Goal: Task Accomplishment & Management: Manage account settings

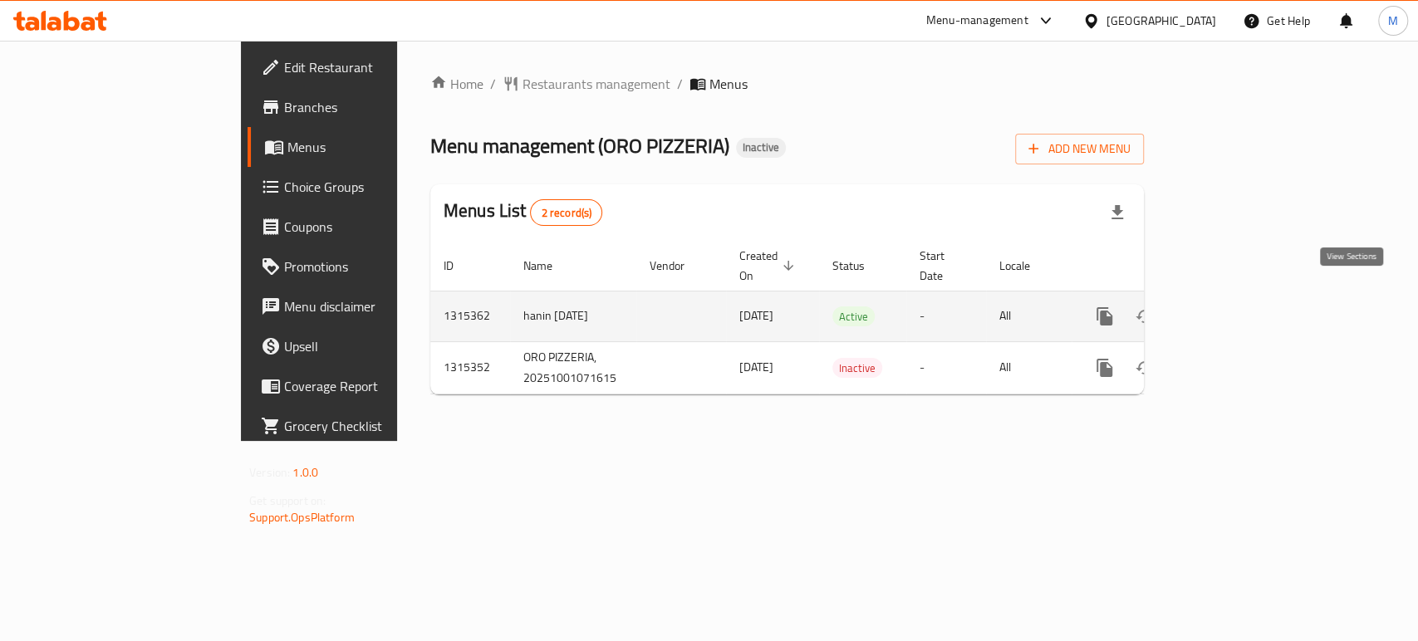
click at [1232, 309] on icon "enhanced table" at bounding box center [1224, 316] width 15 height 15
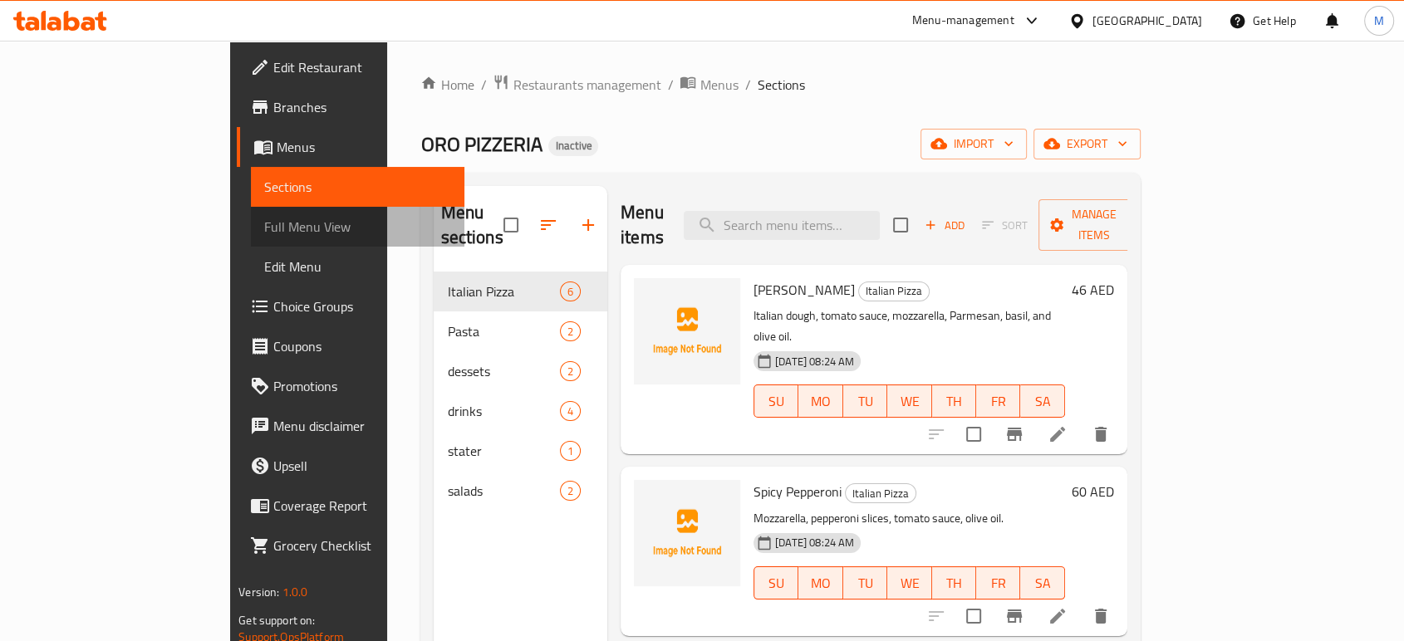
click at [264, 217] on span "Full Menu View" at bounding box center [357, 227] width 187 height 20
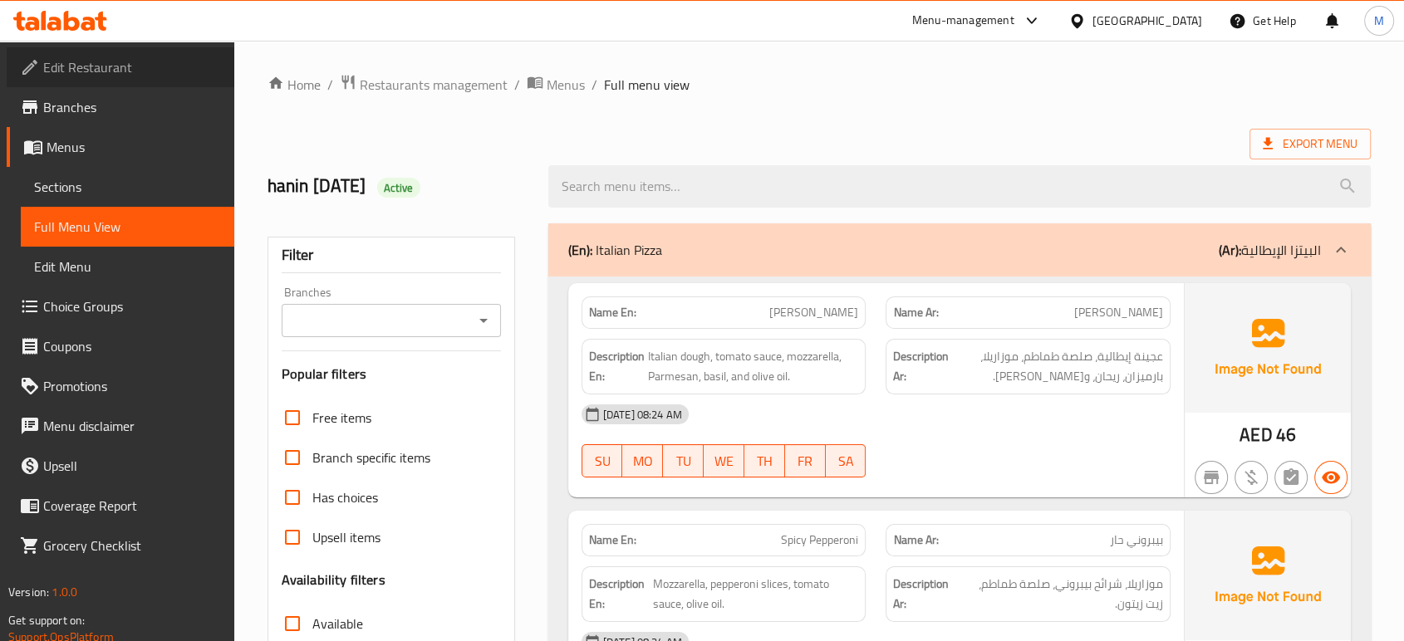
click at [90, 66] on span "Edit Restaurant" at bounding box center [132, 67] width 178 height 20
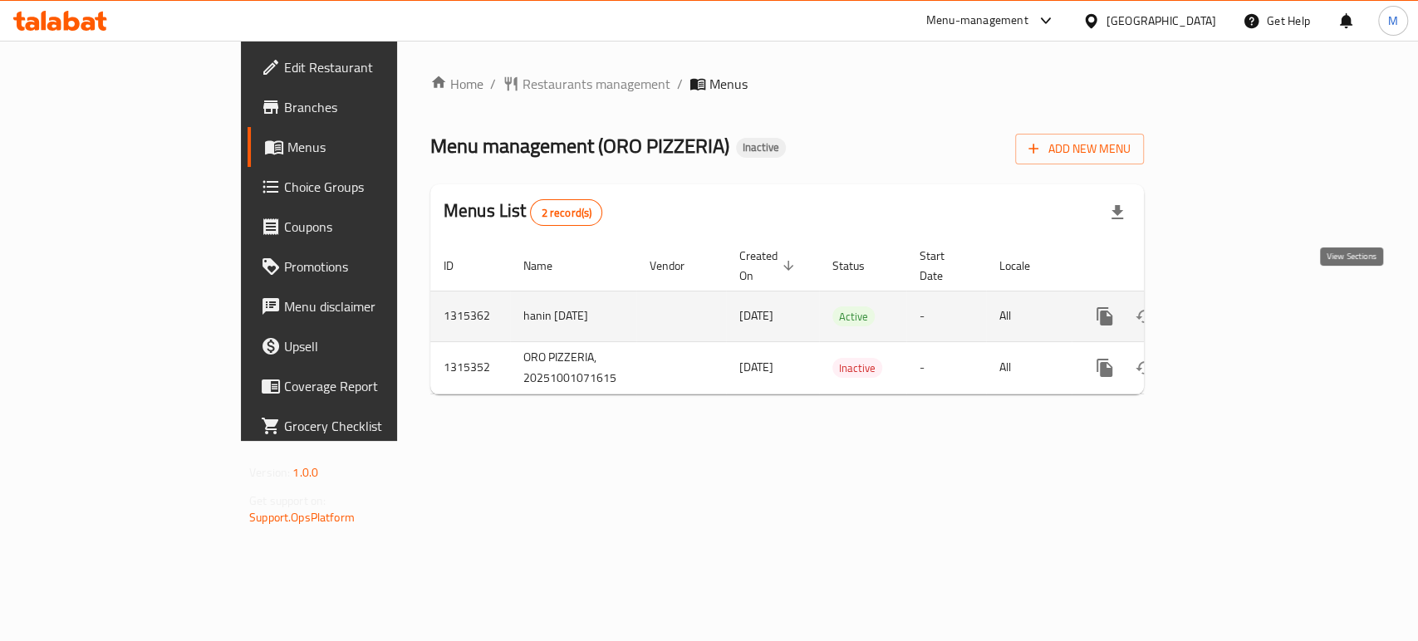
click at [1232, 309] on icon "enhanced table" at bounding box center [1224, 316] width 15 height 15
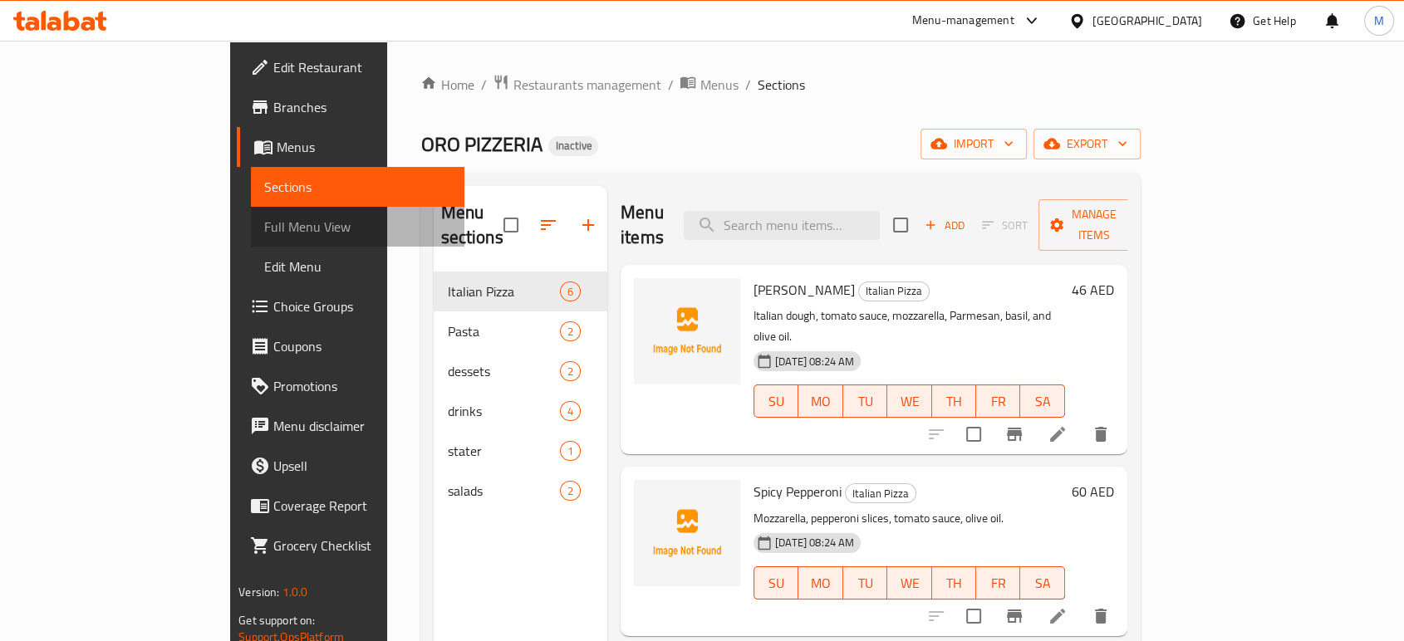
click at [264, 237] on span "Full Menu View" at bounding box center [357, 227] width 187 height 20
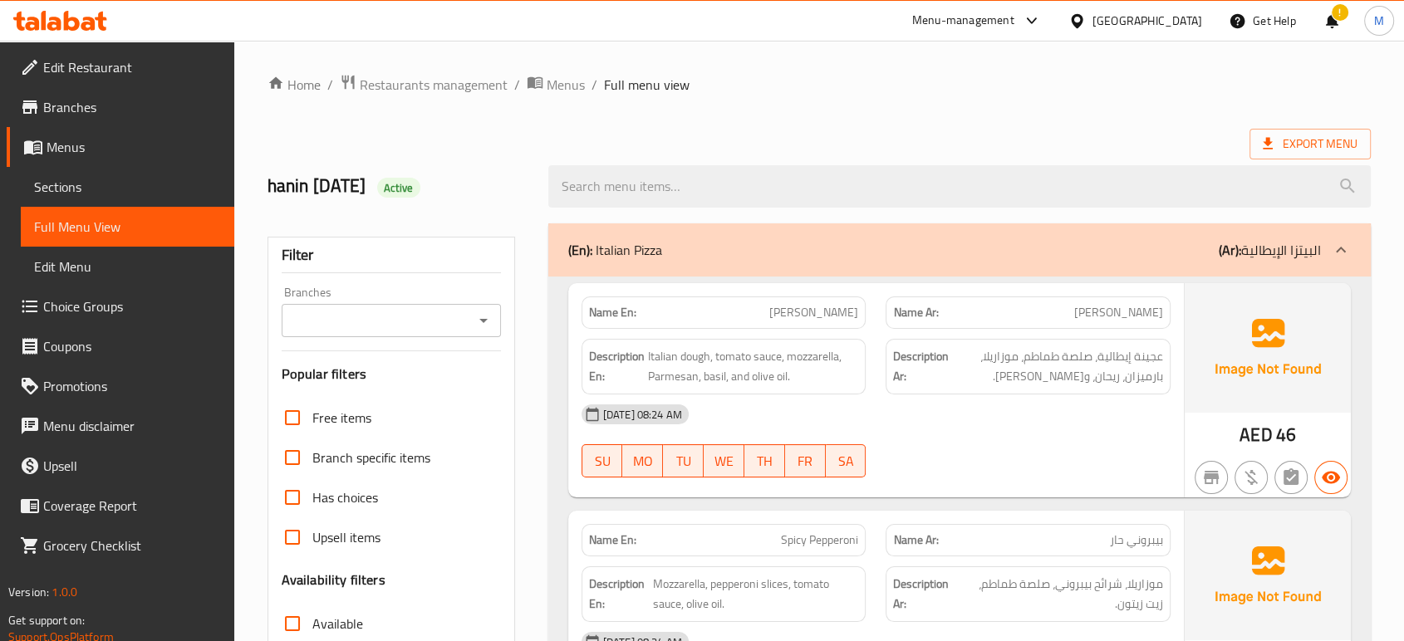
click at [1000, 454] on div "[DATE] 08:24 AM SU MO TU WE TH FR SA" at bounding box center [875, 441] width 609 height 93
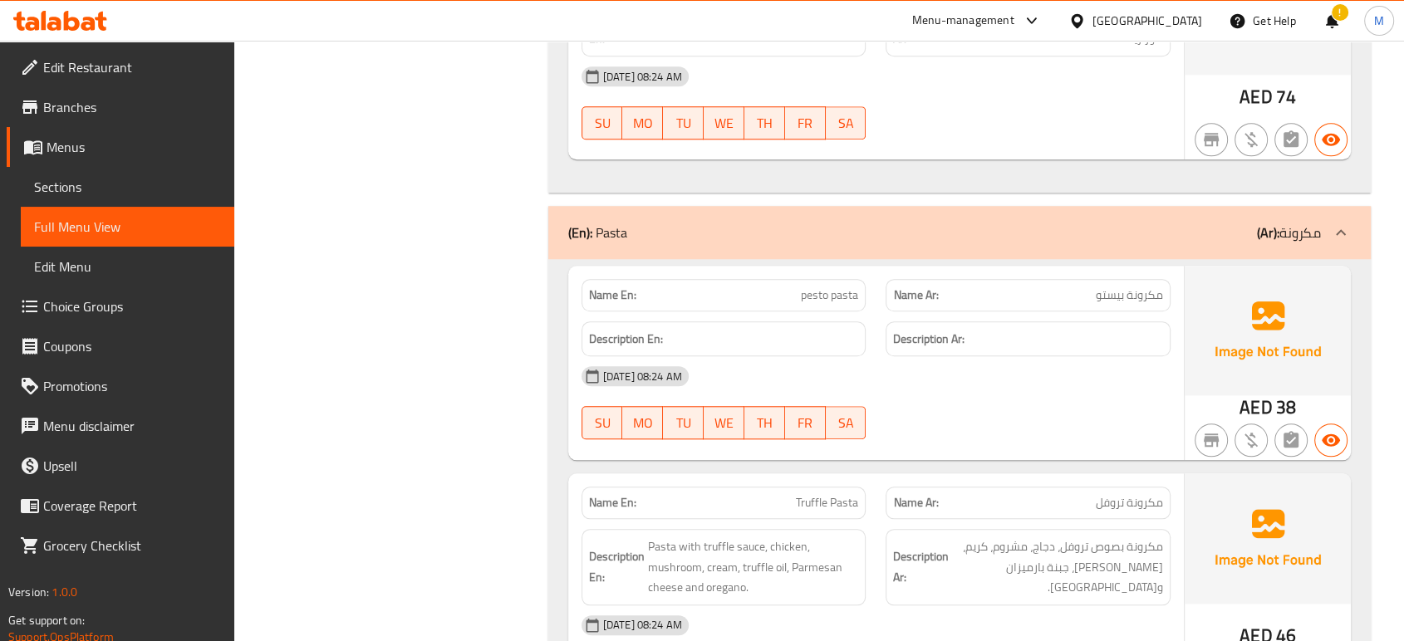
scroll to position [1513, 0]
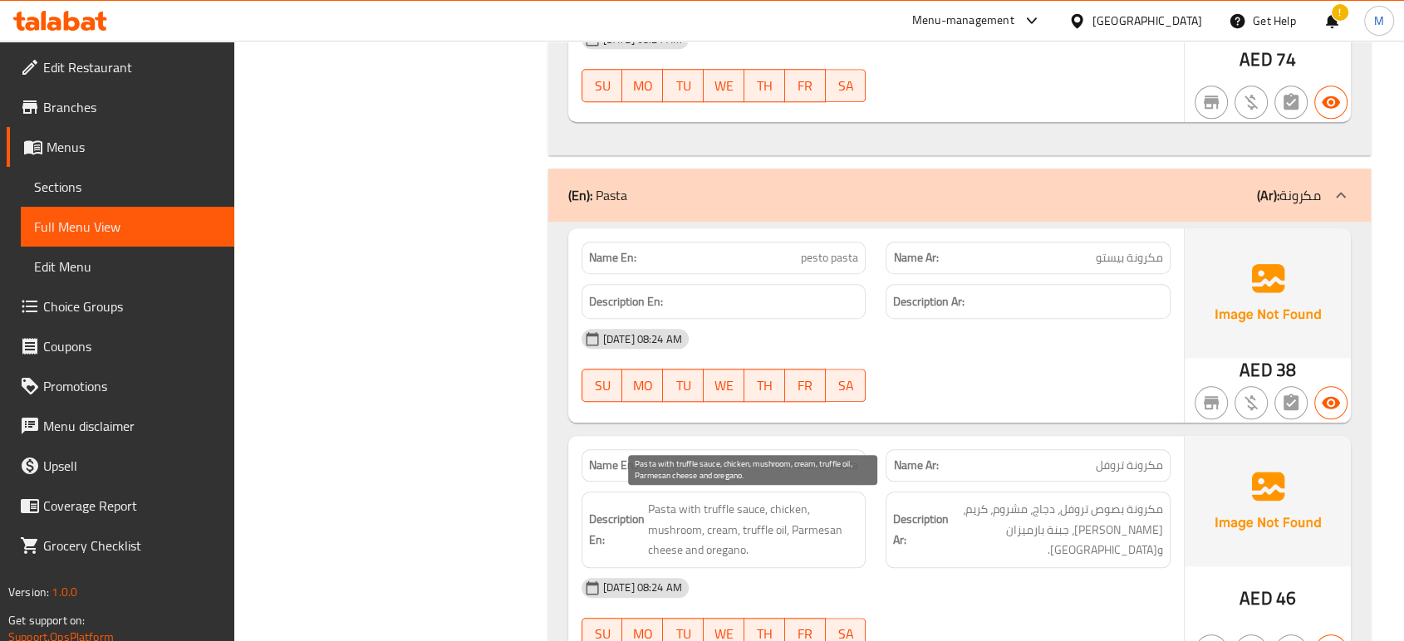
click at [719, 531] on span "Pasta with truffle sauce, chicken, mushroom, cream, truffle oil, Parmesan chees…" at bounding box center [753, 529] width 211 height 61
copy span "cream"
click at [782, 523] on span "Pasta with truffle sauce, chicken, mushroom, cream, truffle oil, Parmesan chees…" at bounding box center [753, 529] width 211 height 61
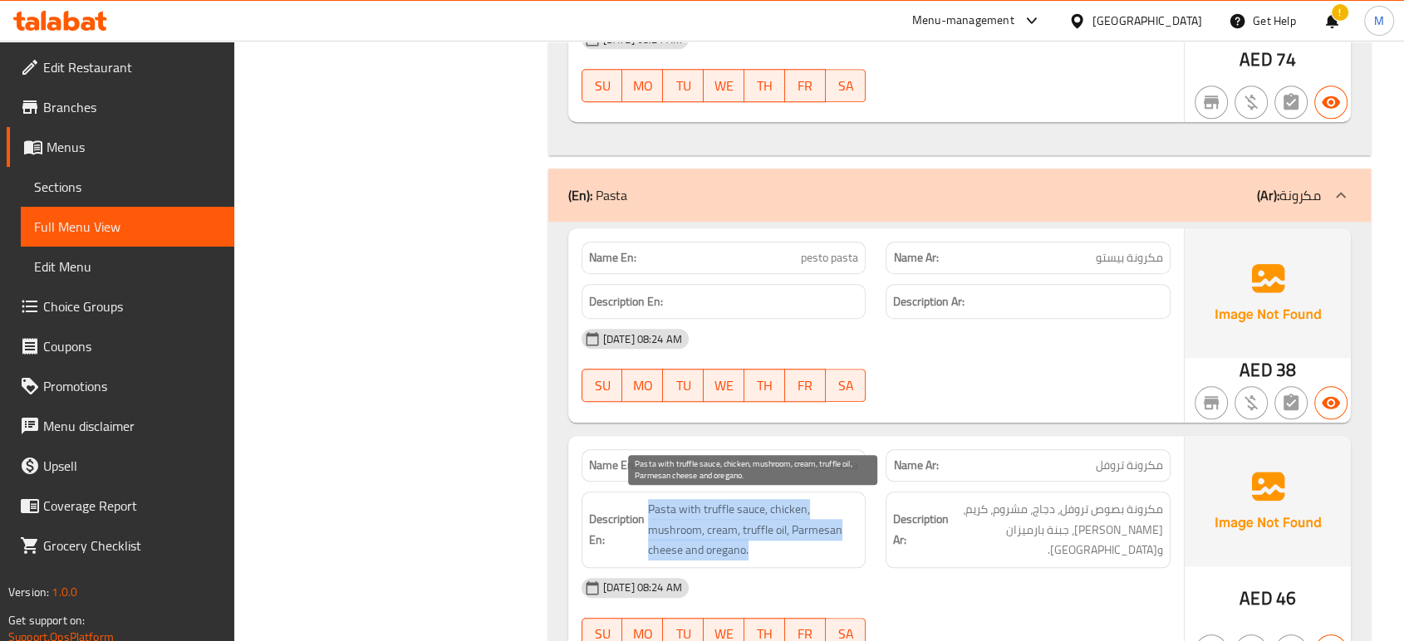
click at [782, 523] on span "Pasta with truffle sauce, chicken, mushroom, cream, truffle oil, Parmesan chees…" at bounding box center [753, 529] width 211 height 61
copy span "Pasta with truffle sauce, chicken, mushroom, cream, truffle oil, Parmesan chees…"
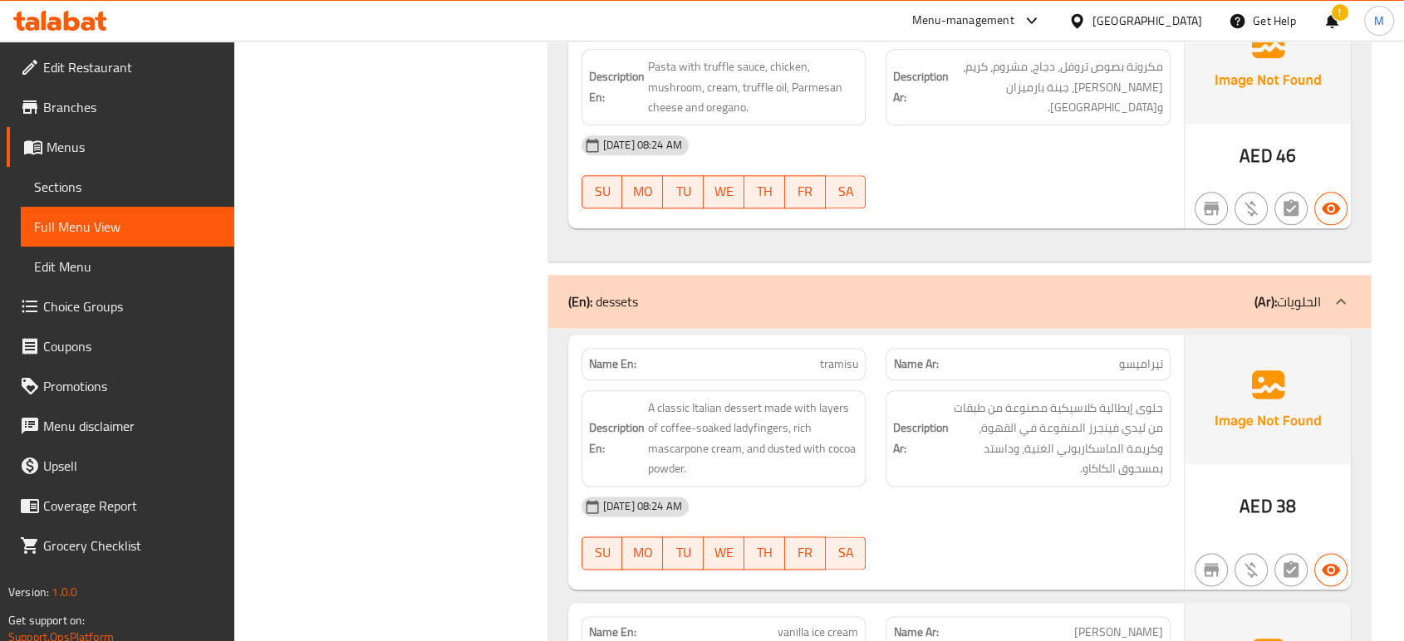
scroll to position [1993, 0]
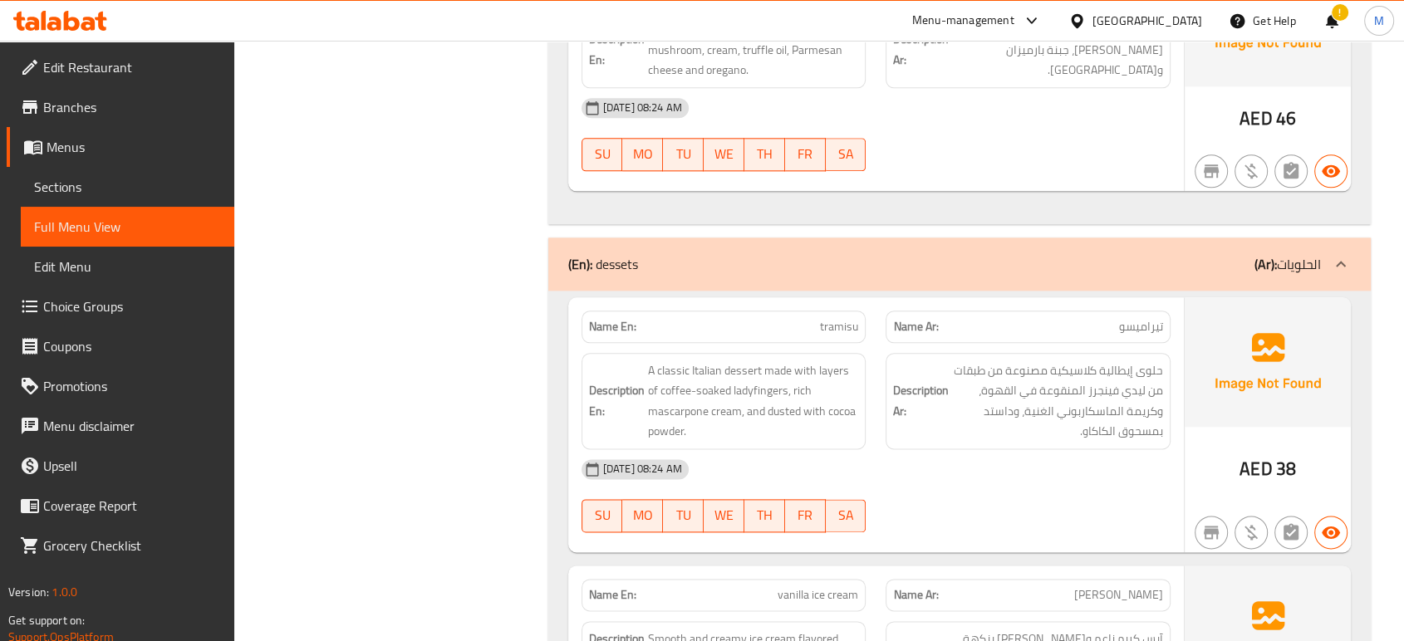
click at [424, 397] on div "Filter Branches Branches Popular filters Free items Branch specific items Has c…" at bounding box center [397, 508] width 281 height 4577
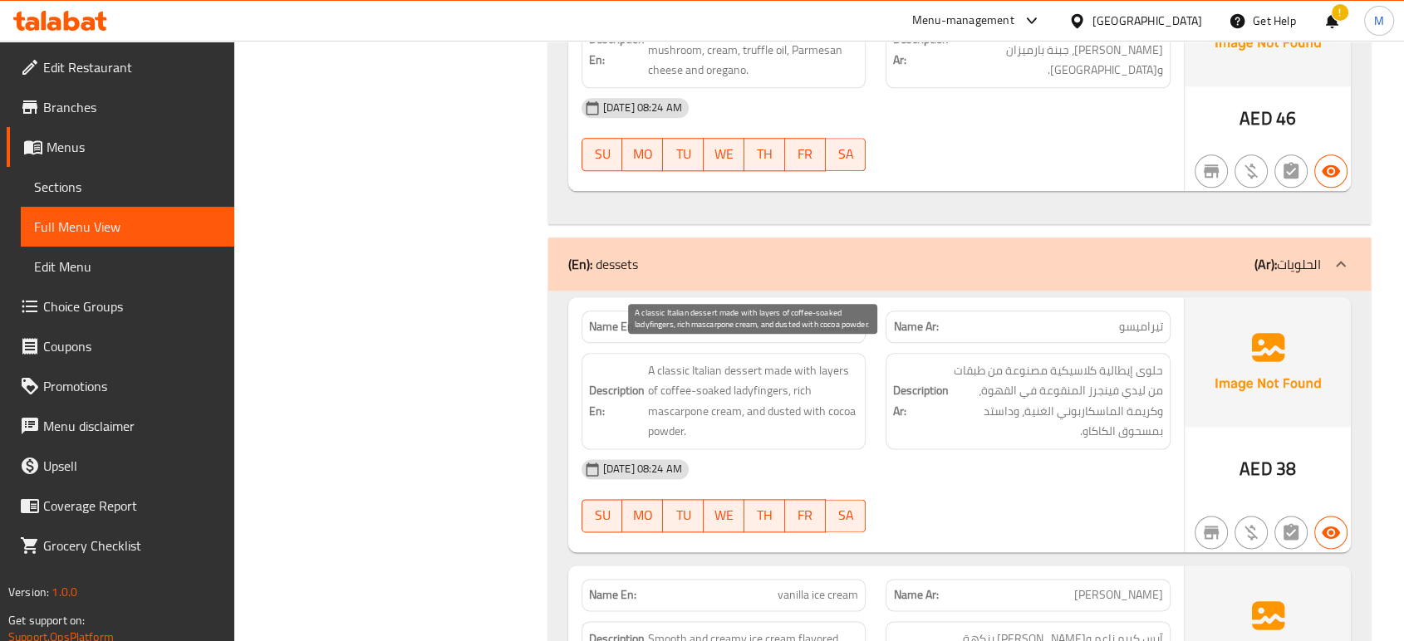
click at [676, 385] on span "A classic Italian dessert made with layers of coffee-soaked ladyfingers, rich m…" at bounding box center [753, 400] width 211 height 81
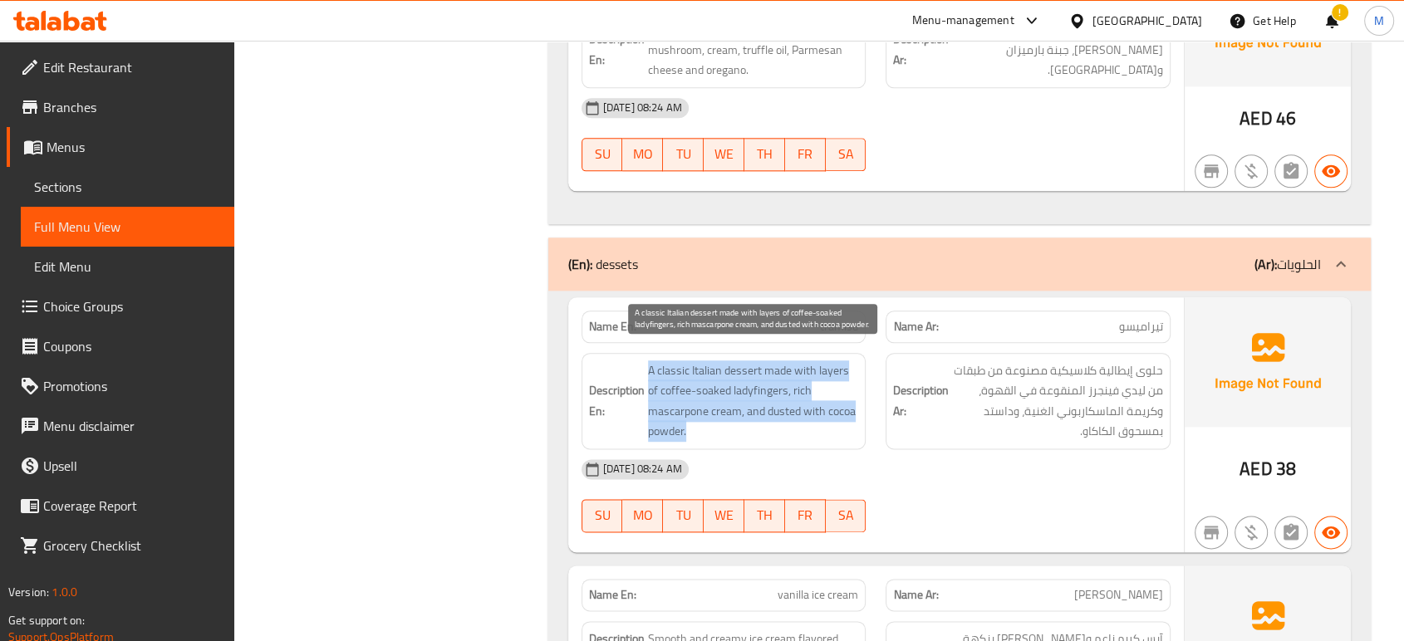
click at [676, 385] on span "A classic Italian dessert made with layers of coffee-soaked ladyfingers, rich m…" at bounding box center [753, 400] width 211 height 81
copy span "A classic Italian dessert made with layers of coffee-soaked ladyfingers, rich m…"
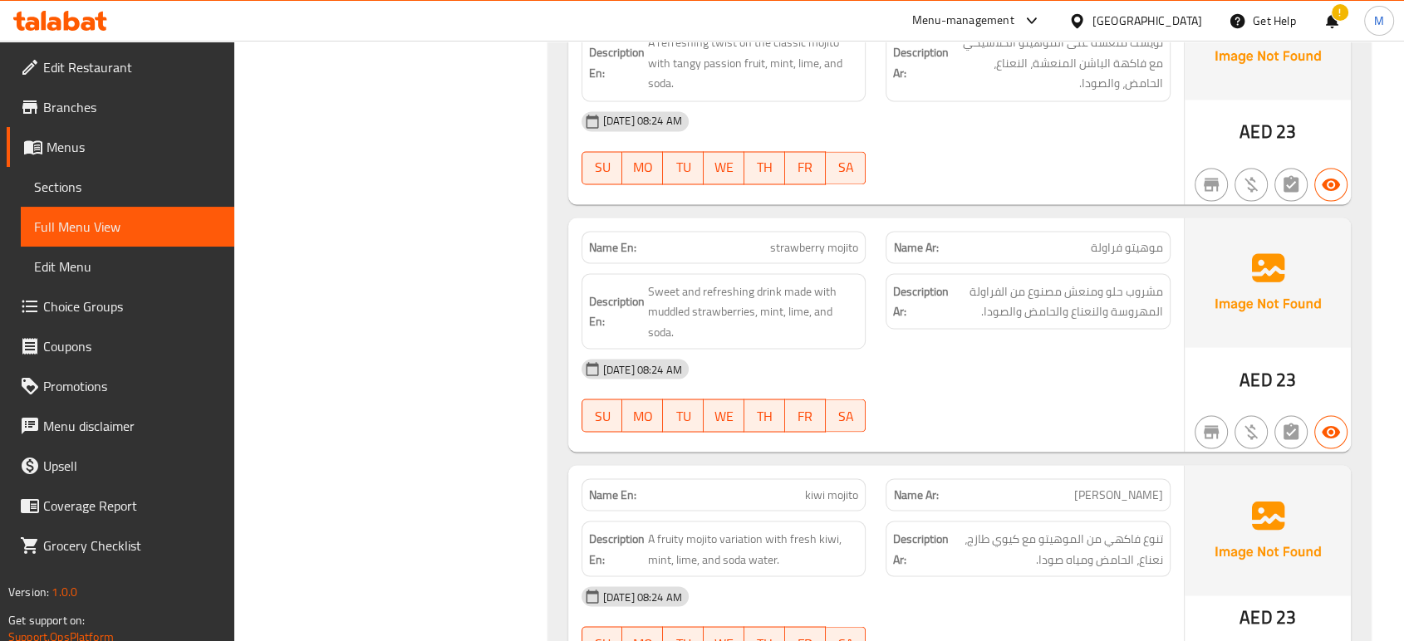
scroll to position [2953, 0]
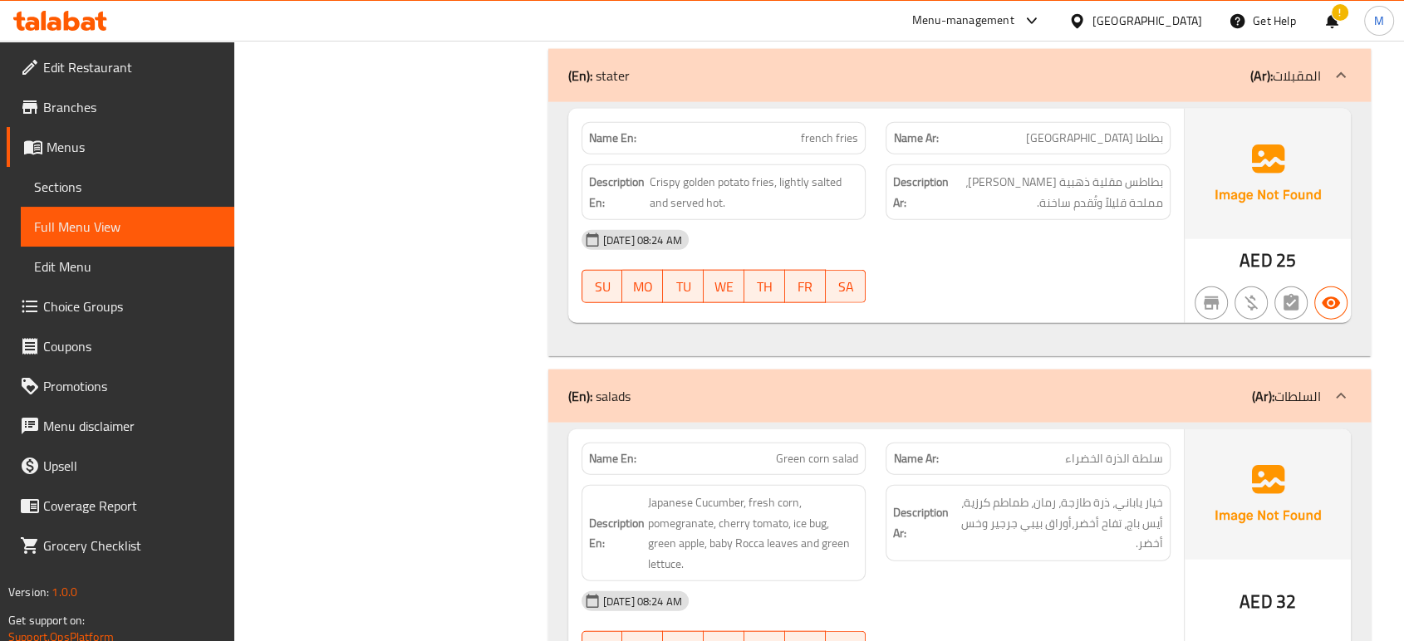
scroll to position [3839, 0]
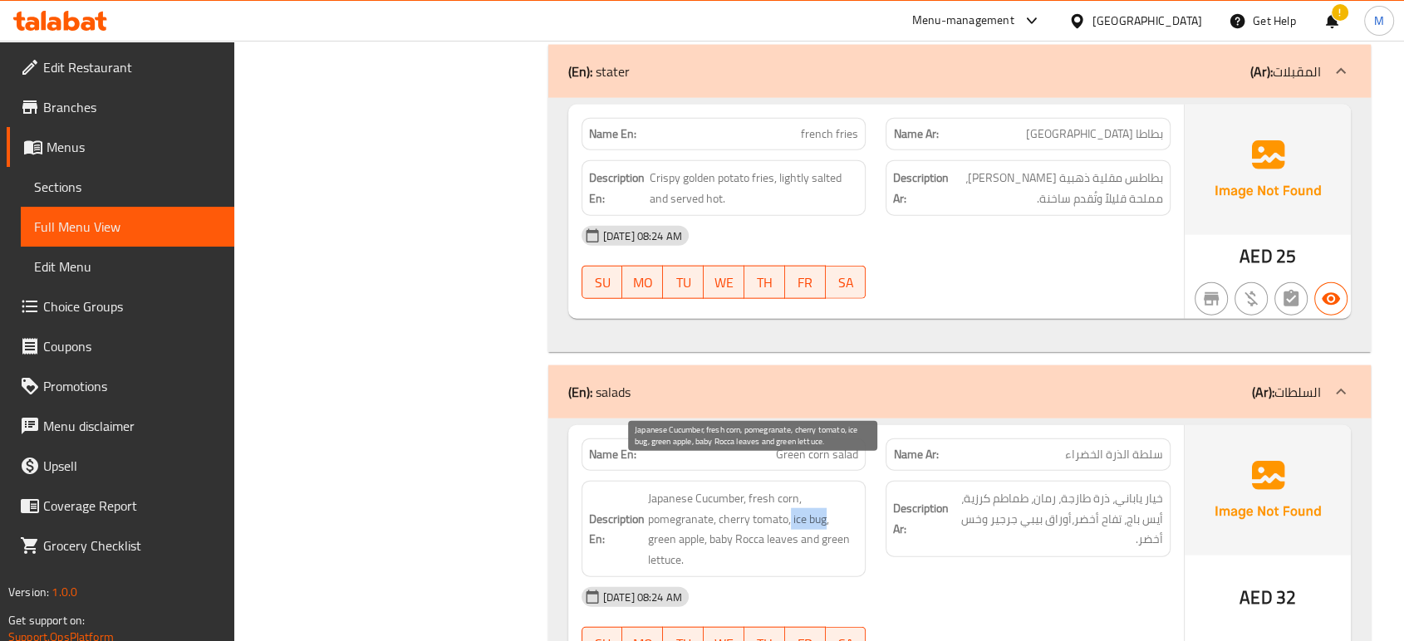
drag, startPoint x: 790, startPoint y: 493, endPoint x: 825, endPoint y: 490, distance: 35.0
click at [825, 490] on span "Japanese Cucumber, fresh corn, pomegranate, cherry tomato, ice bug, green apple…" at bounding box center [753, 528] width 211 height 81
copy span "ice bug"
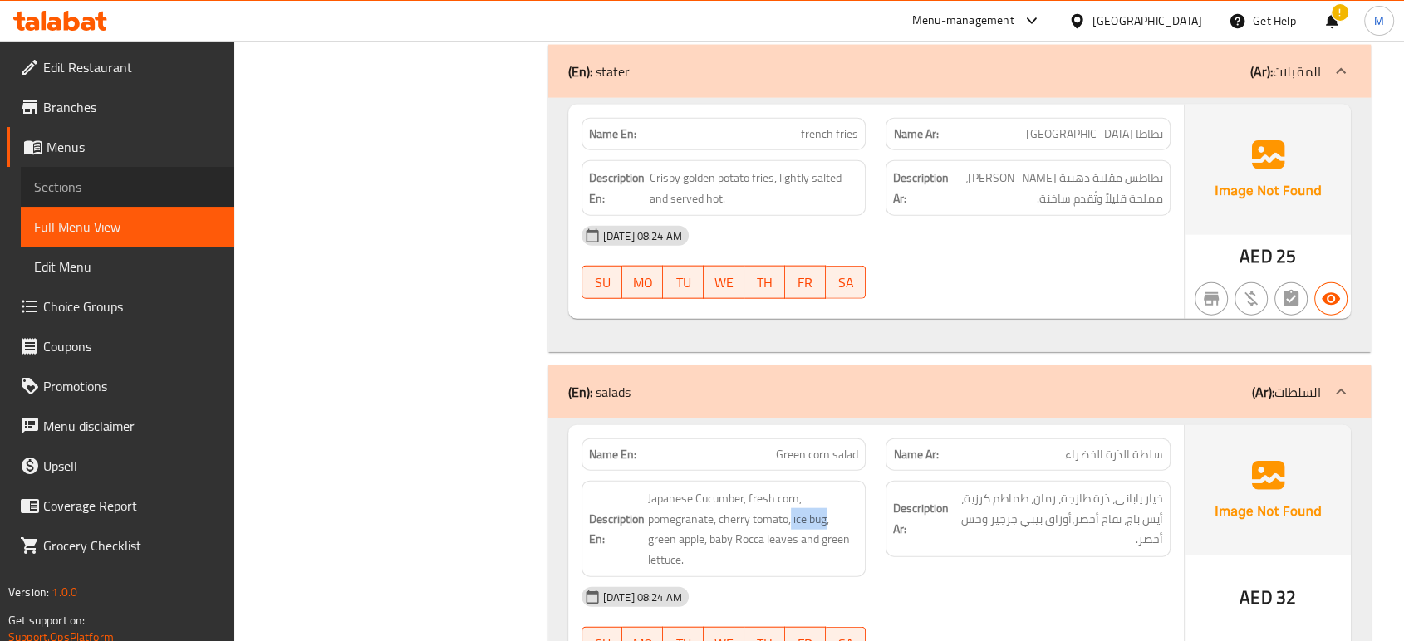
click at [118, 191] on span "Sections" at bounding box center [127, 187] width 187 height 20
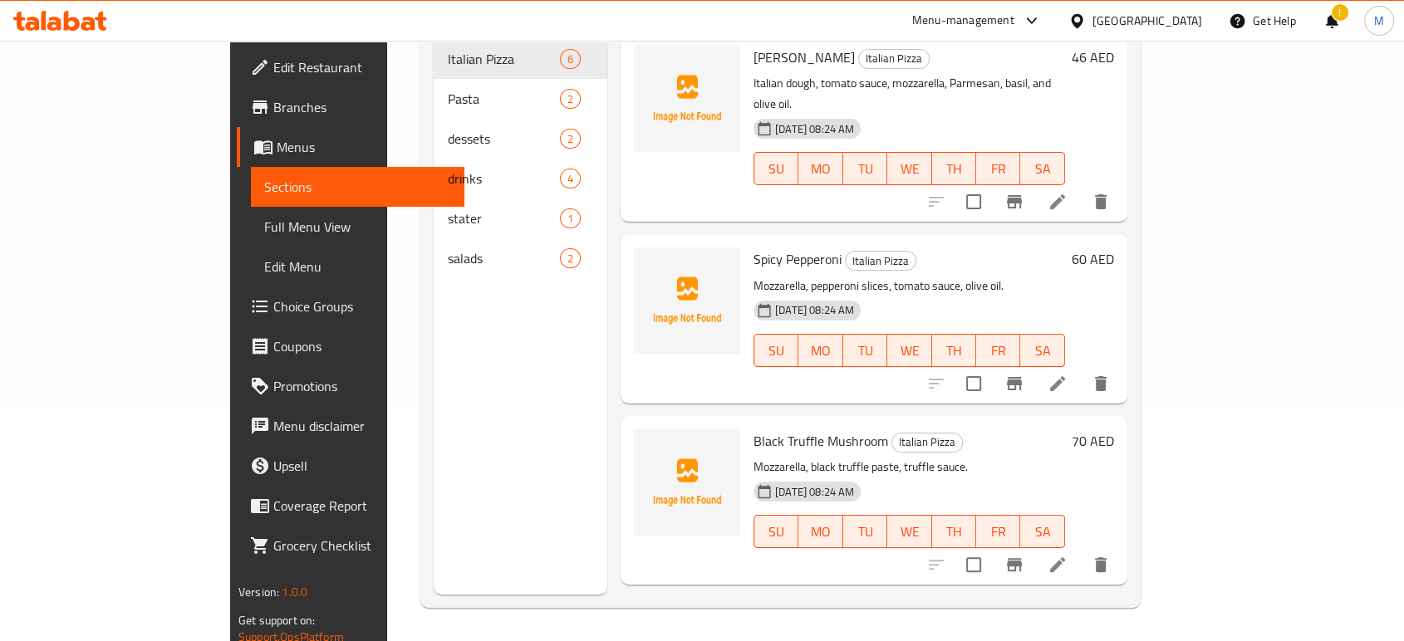
scroll to position [233, 0]
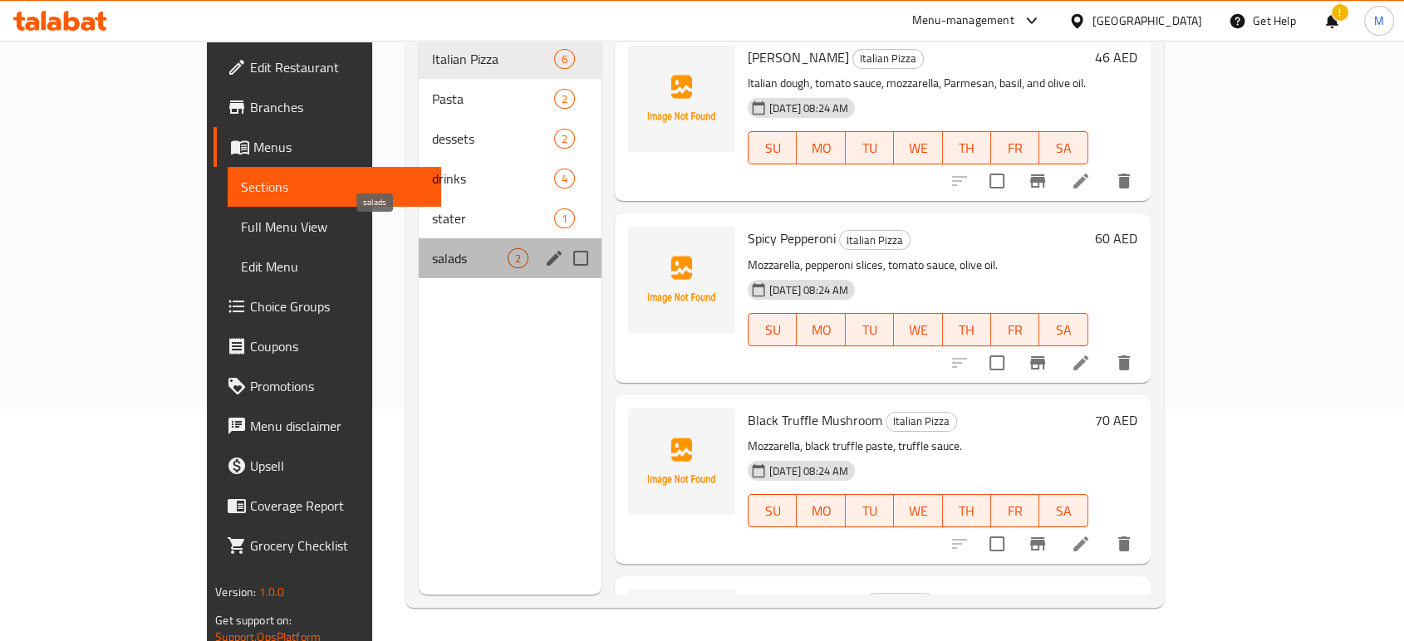
click at [432, 248] on span "salads" at bounding box center [470, 258] width 76 height 20
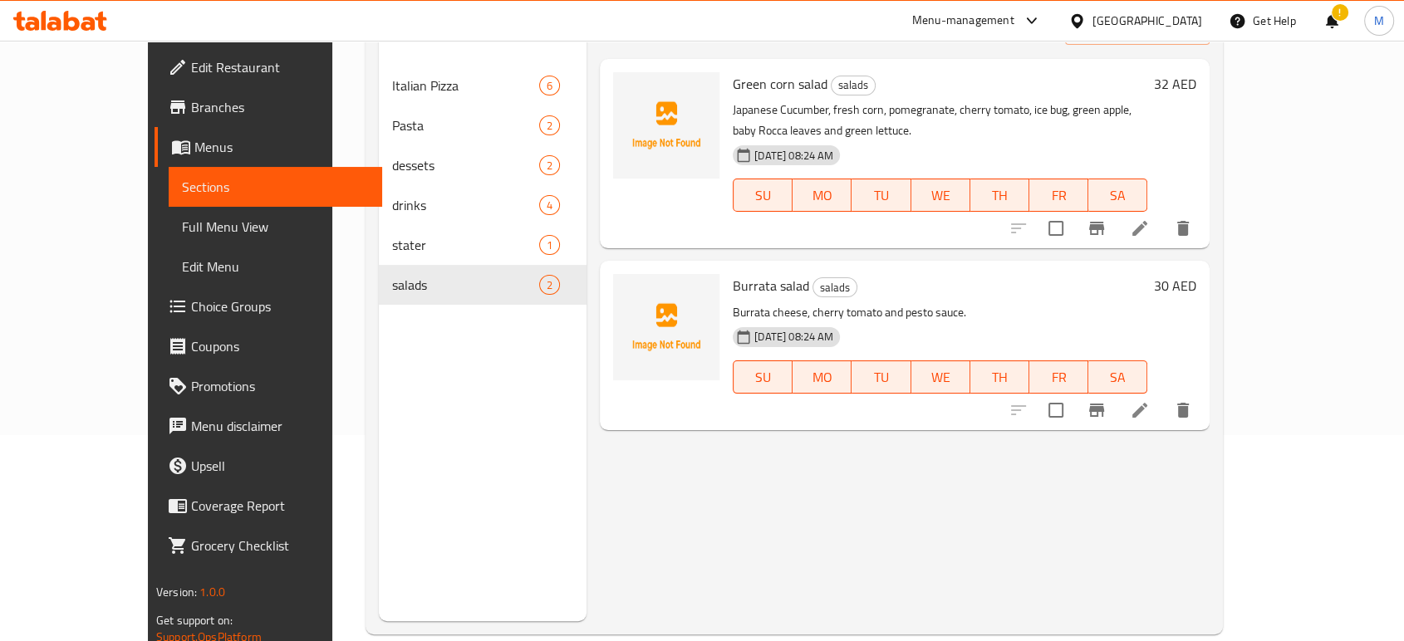
scroll to position [195, 0]
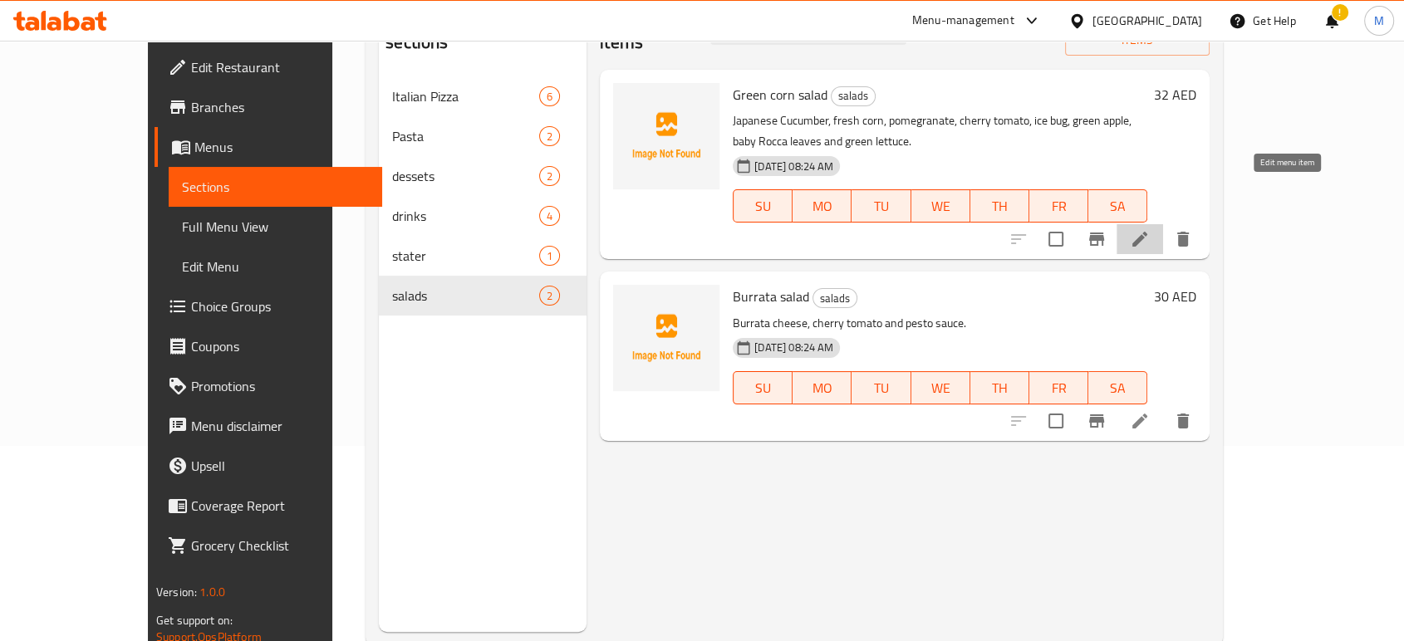
click at [1150, 229] on icon at bounding box center [1140, 239] width 20 height 20
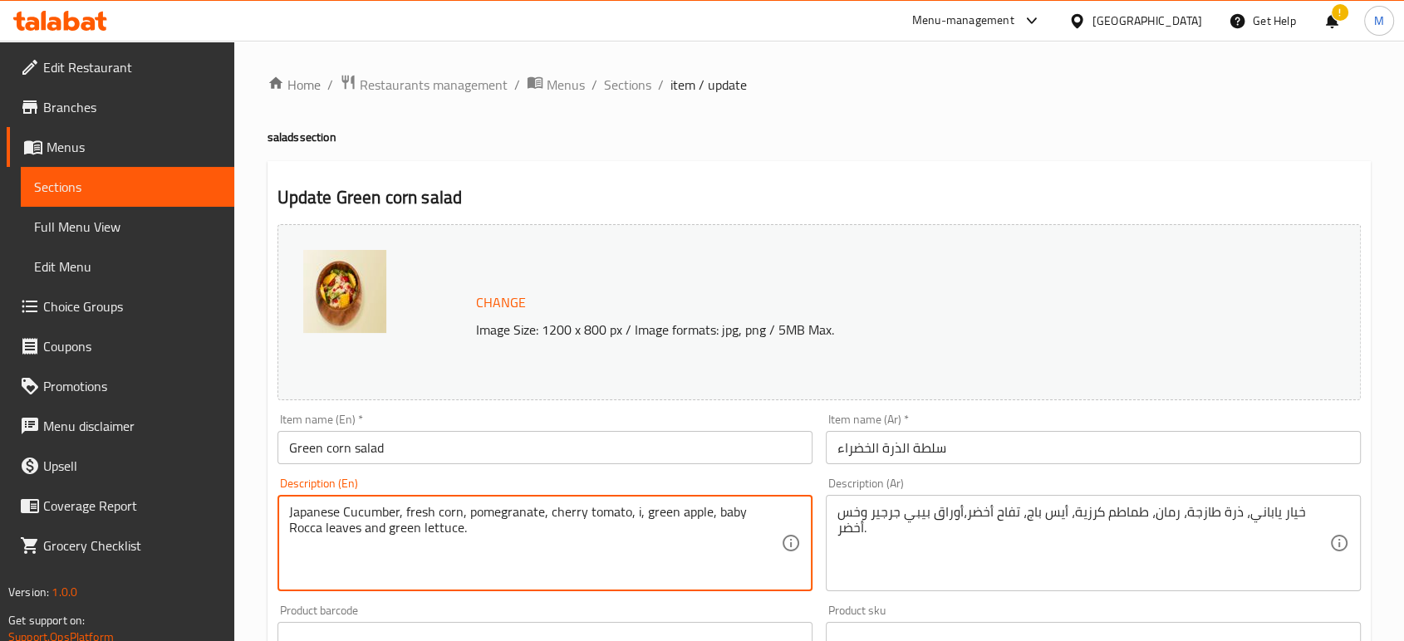
paste textarea "ceberg"
type textarea "Japanese Cucumber, fresh corn, pomegranate, cherry tomato, iceberg, green apple…"
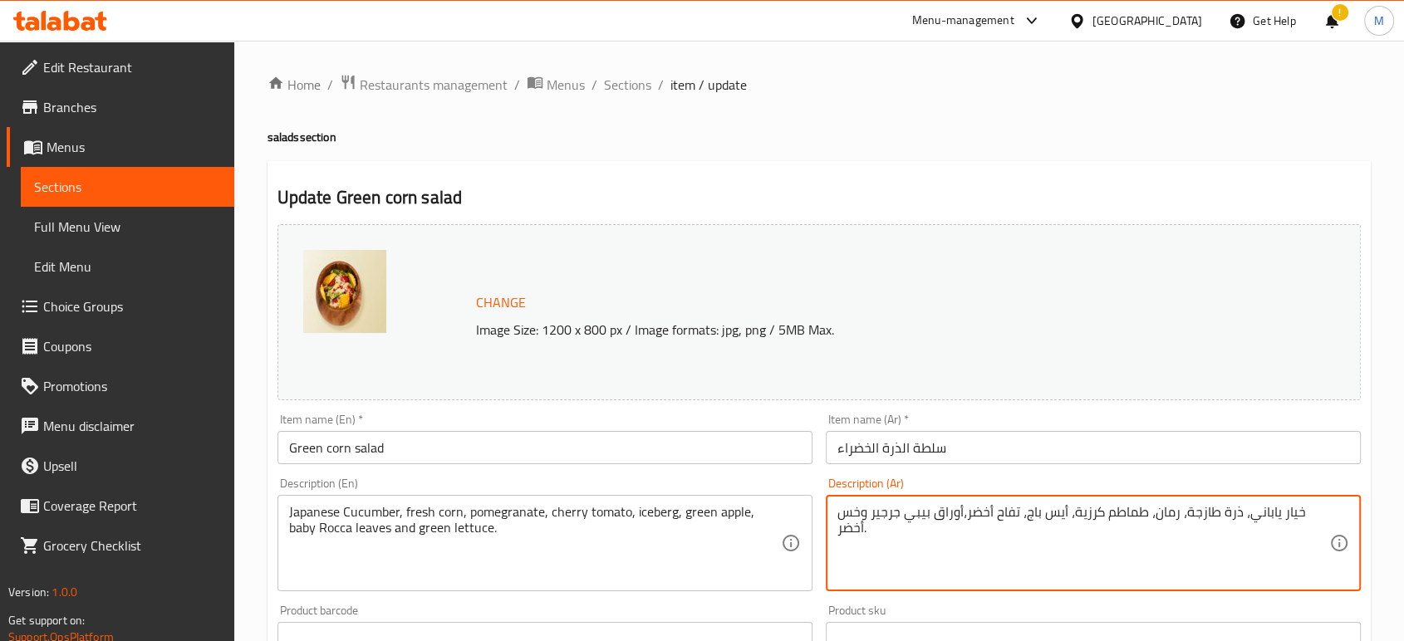
drag, startPoint x: 1052, startPoint y: 517, endPoint x: 1092, endPoint y: 514, distance: 39.9
click at [1092, 514] on textarea "خيار ياباني، ذرة طازجة، رمان، طماطم كرزية، أيس باج، تفاح أخضر،أوراق بيبي جرجير …" at bounding box center [1083, 543] width 492 height 79
paste textarea
click at [1040, 517] on textarea "خيار ياباني، ذرة طازجة، رمان، طماطم كرزية، تفاح أخضر،أوراق بيبي جرجير وخس أخضر." at bounding box center [1083, 543] width 492 height 79
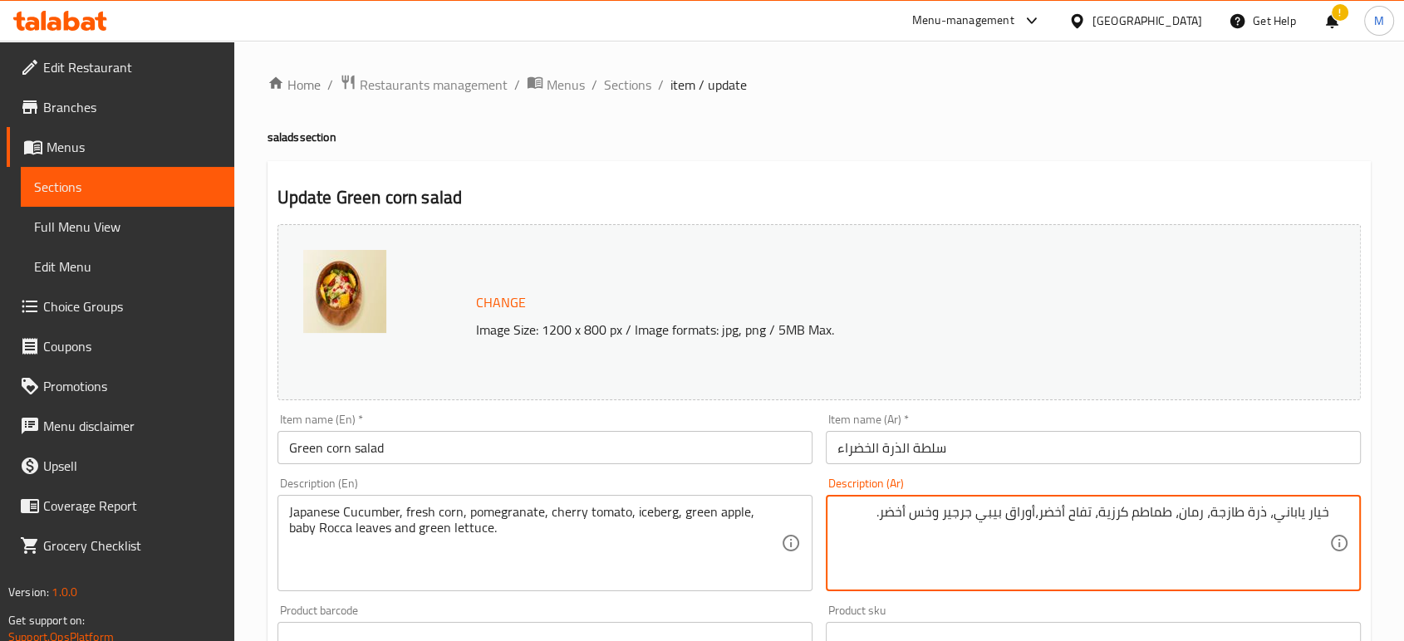
click at [1097, 515] on textarea "خيار ياباني، ذرة طازجة، رمان، طماطم كرزية، تفاح أخضر،أوراق بيبي جرجير وخس أخضر." at bounding box center [1083, 543] width 492 height 79
paste textarea "س آيسبرج"
click at [1074, 515] on textarea "خيار ياباني، ذرة طازجة، رمان، طماطم كرزية، خس آيسبرج،تفاح أخضر،أوراق بيبي جرجير…" at bounding box center [1083, 543] width 492 height 79
click at [1055, 515] on textarea "خيار ياباني، ذرة طازجة، رمان، طماطم كرزية، آيسبرج،تفاح أخضر،أوراق بيبي جرجير وخ…" at bounding box center [1083, 543] width 492 height 79
type textarea "خيار ياباني، ذرة طازجة، رمان، طماطم كرزية، آيسبرج، تفاح أخضر،أوراق بيبي جرجير و…"
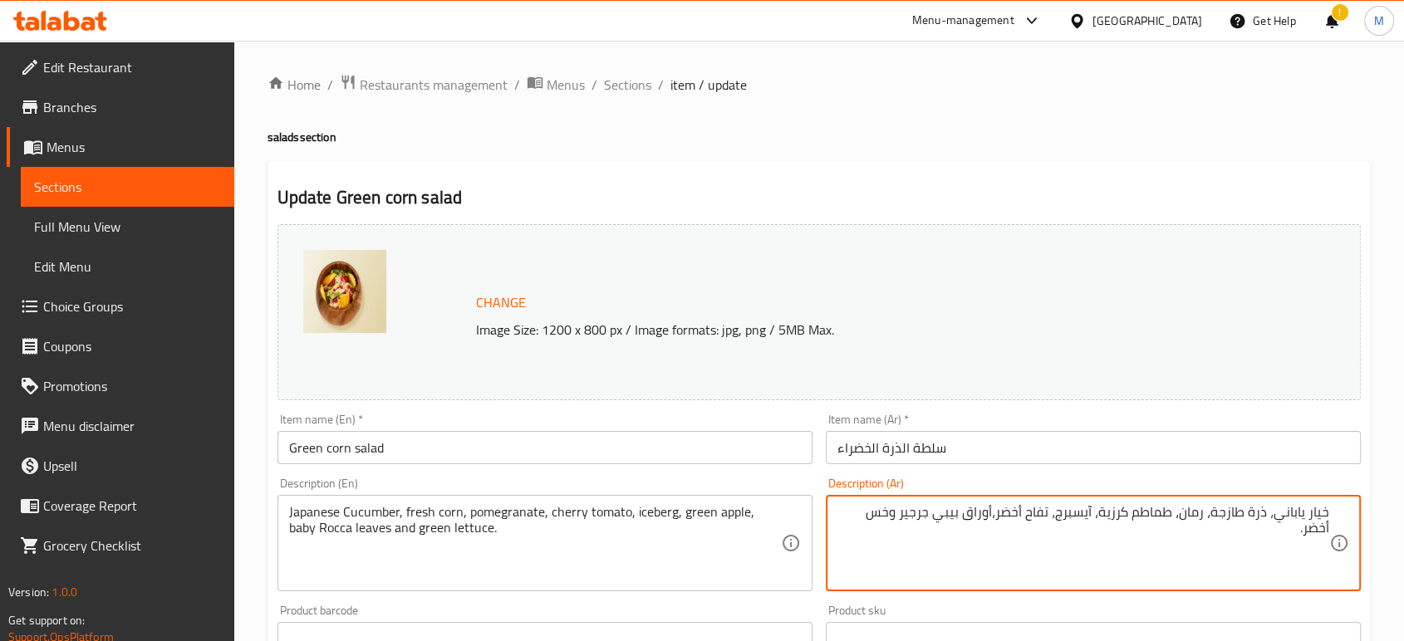
scroll to position [556, 0]
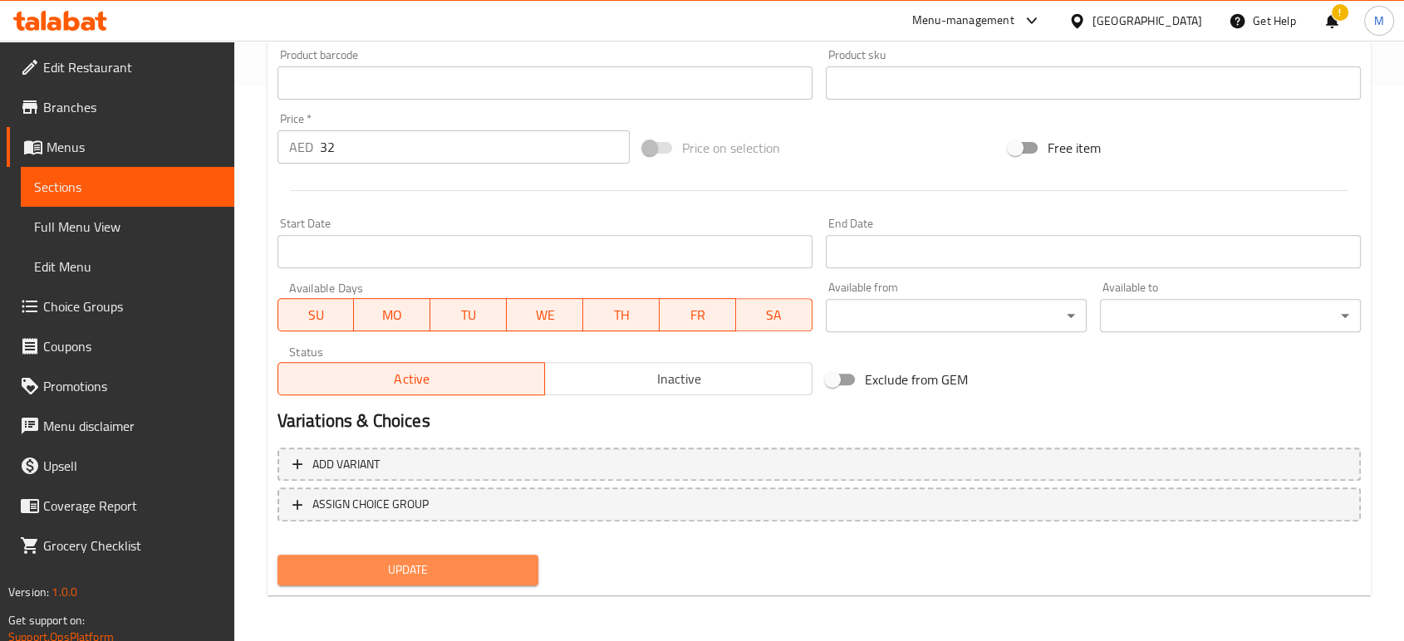
click at [488, 565] on span "Update" at bounding box center [408, 570] width 234 height 21
click at [430, 585] on div "Update" at bounding box center [408, 570] width 274 height 44
click at [428, 576] on span "Update" at bounding box center [408, 570] width 234 height 21
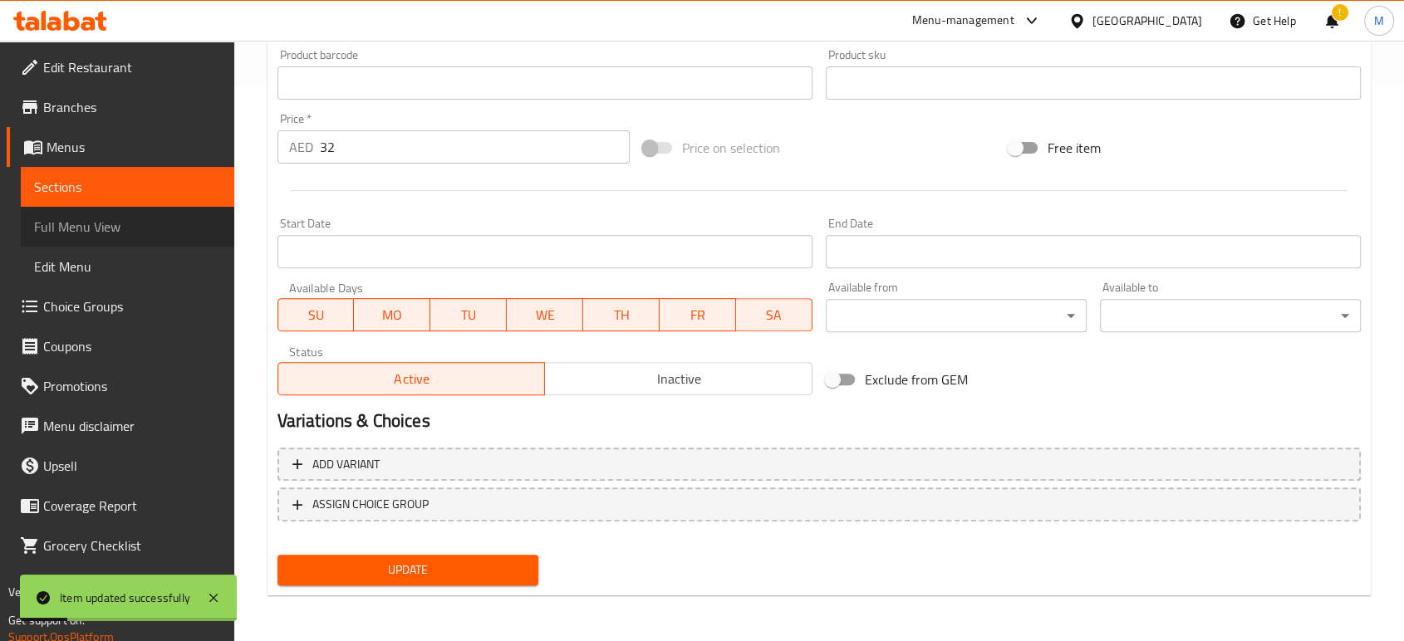
click at [133, 224] on span "Full Menu View" at bounding box center [127, 227] width 187 height 20
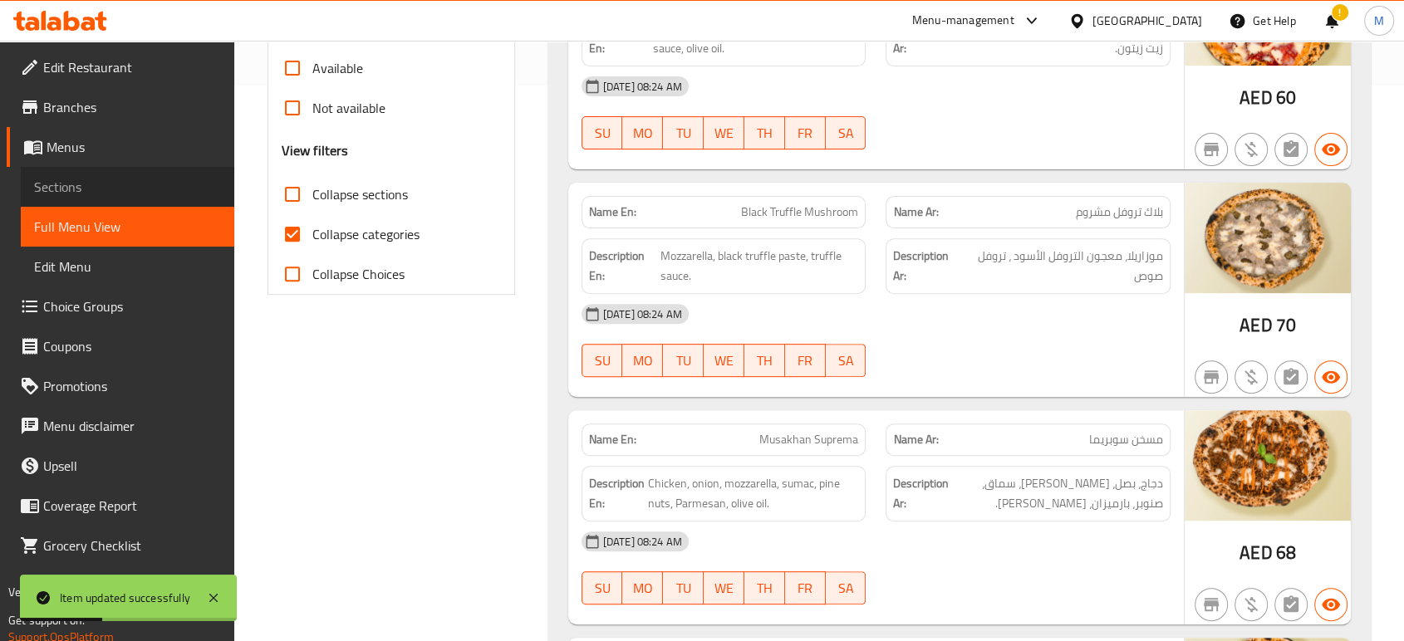
click at [86, 184] on span "Sections" at bounding box center [127, 187] width 187 height 20
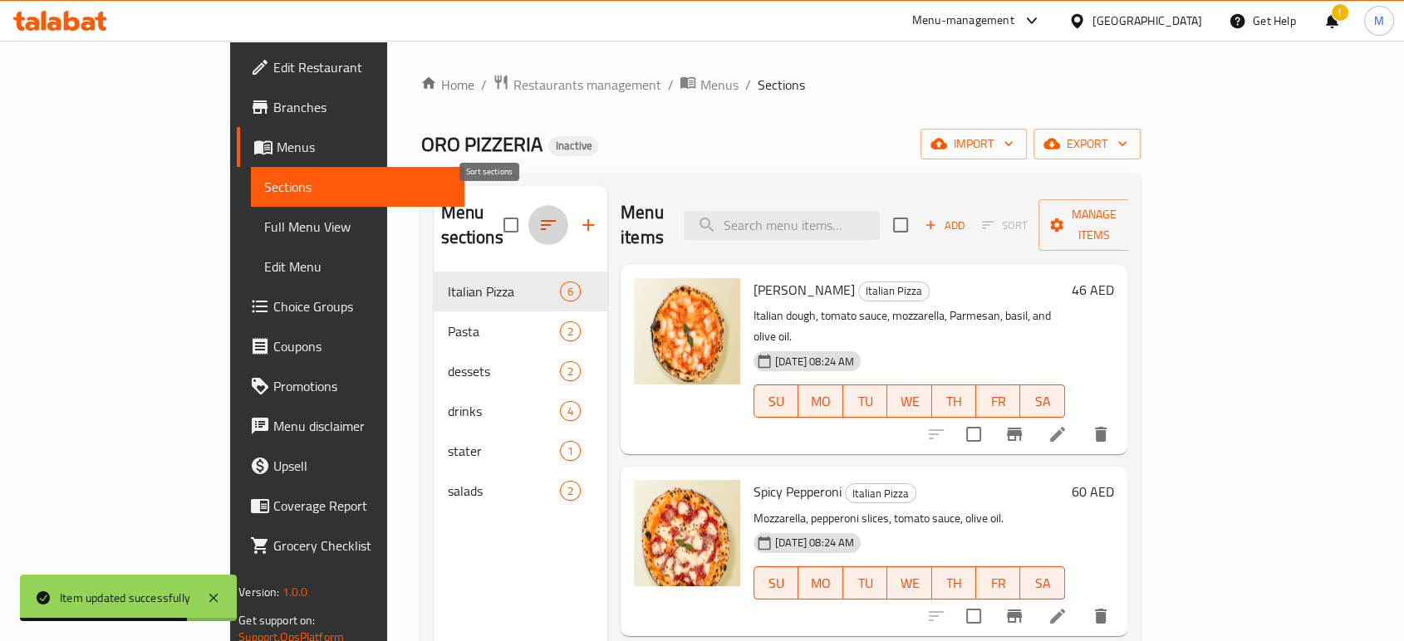
click at [538, 215] on icon "button" at bounding box center [548, 225] width 20 height 20
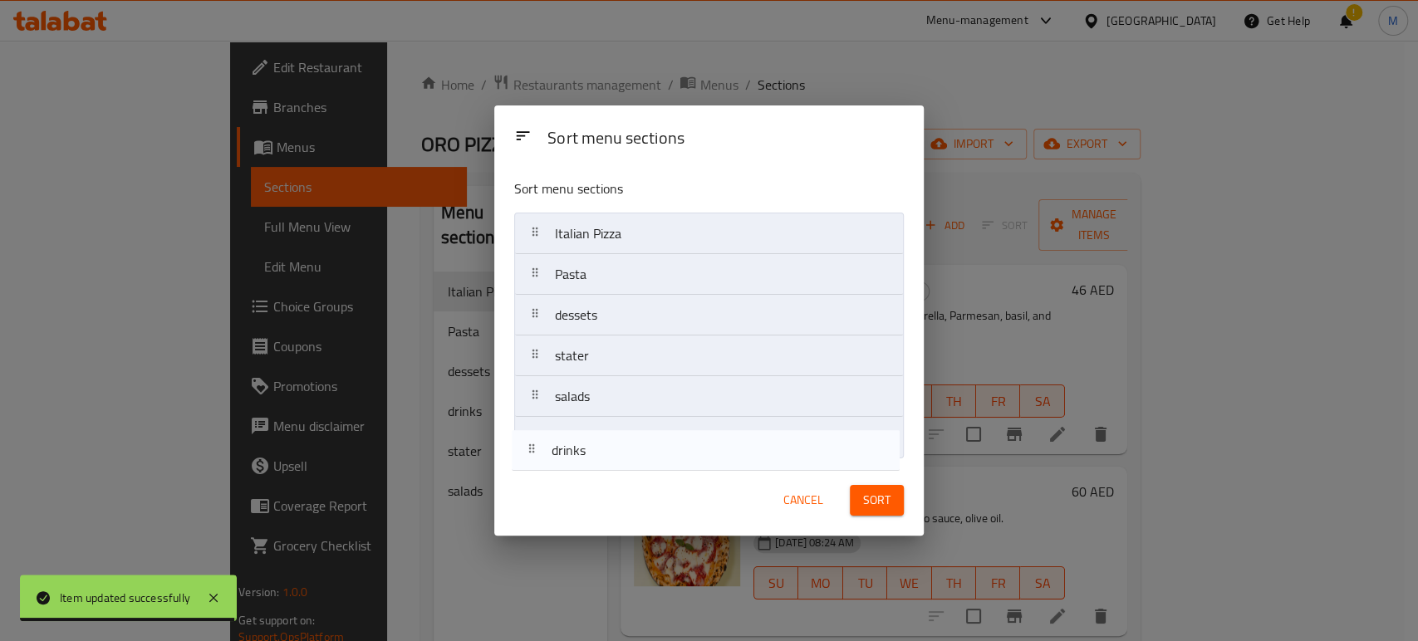
drag, startPoint x: 623, startPoint y: 351, endPoint x: 622, endPoint y: 466, distance: 115.5
click at [622, 466] on div "Sort menu sections Sort menu sections Italian Pizza Pasta dessets drinks stater…" at bounding box center [708, 320] width 429 height 430
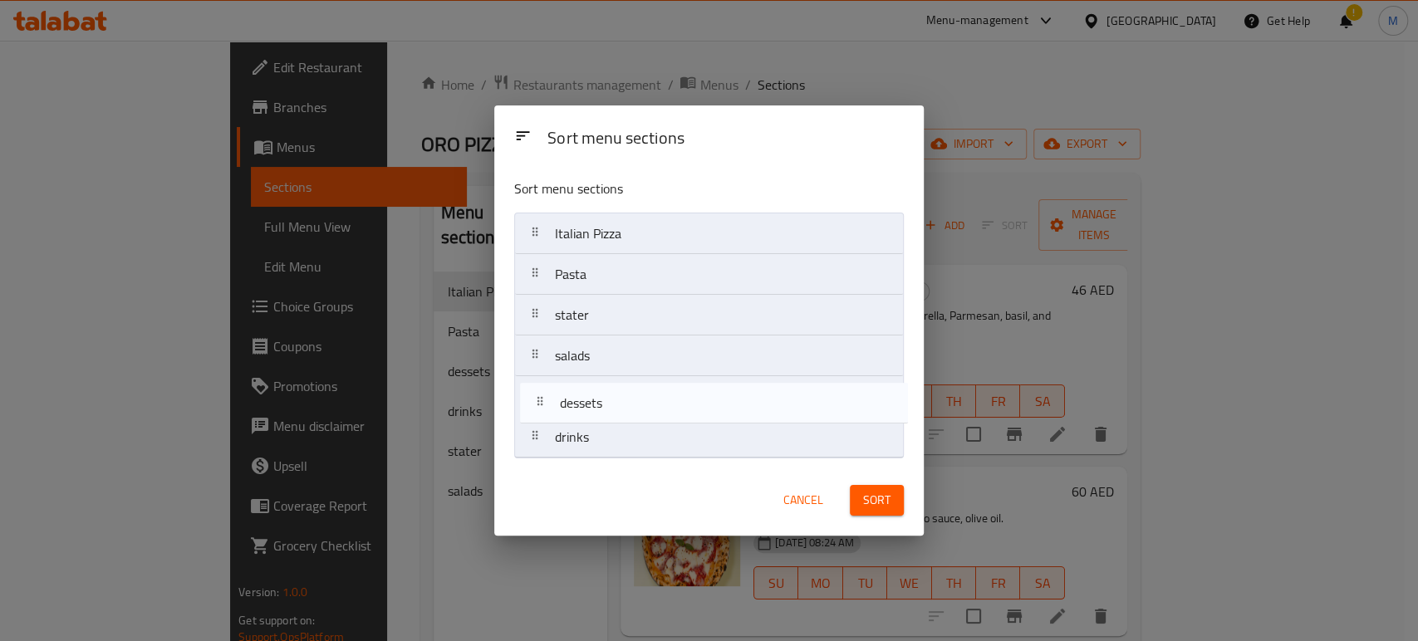
drag, startPoint x: 589, startPoint y: 321, endPoint x: 594, endPoint y: 424, distance: 102.3
click at [594, 424] on nav "Italian Pizza Pasta dessets stater salads drinks" at bounding box center [709, 336] width 390 height 246
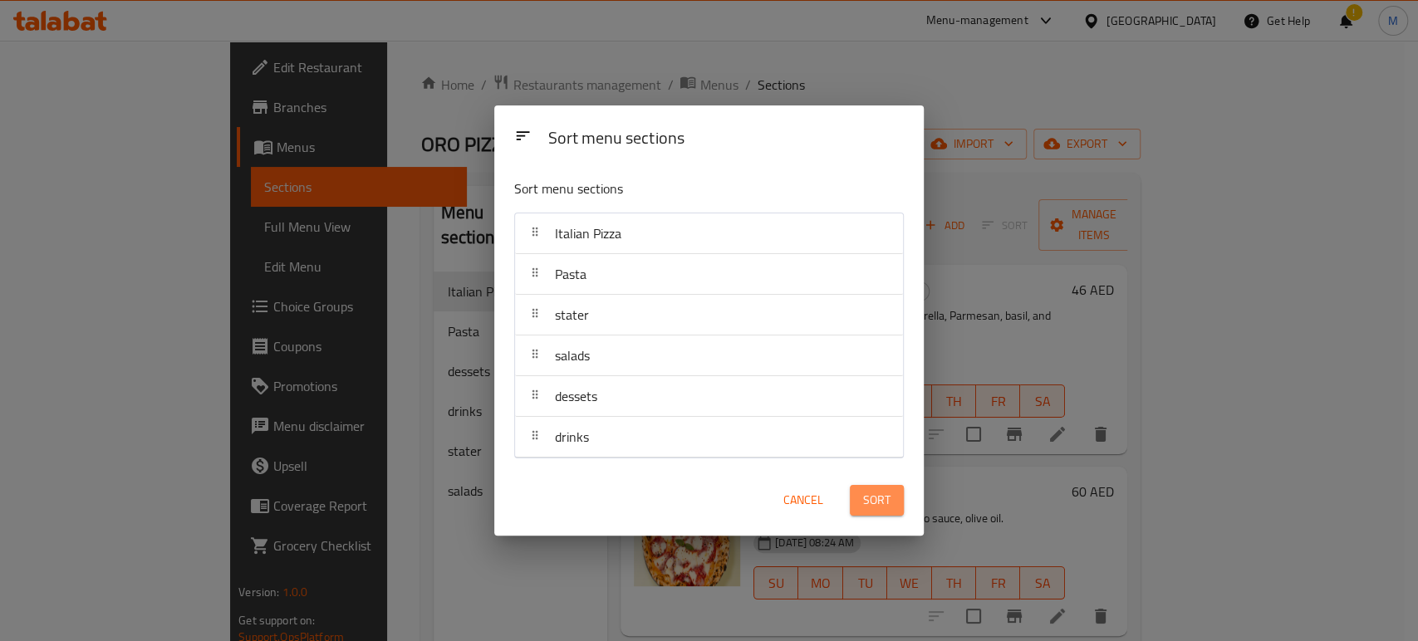
click at [875, 499] on span "Sort" at bounding box center [876, 500] width 27 height 21
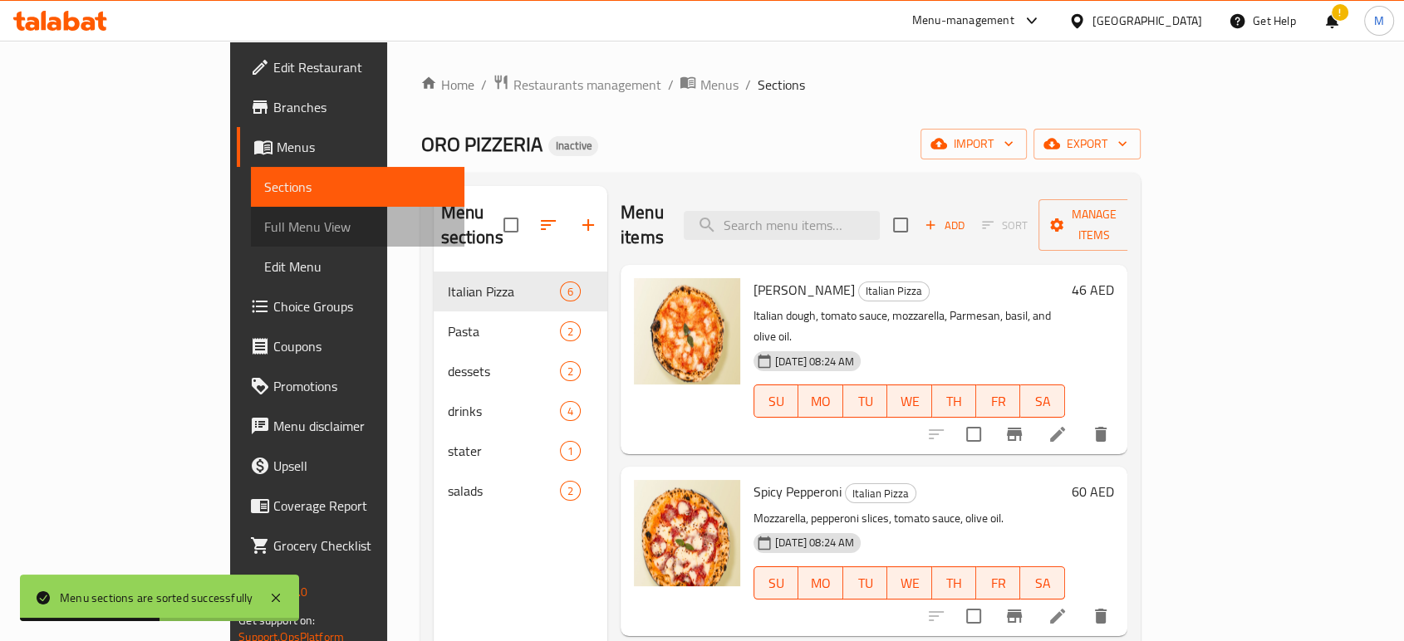
click at [264, 228] on span "Full Menu View" at bounding box center [357, 227] width 187 height 20
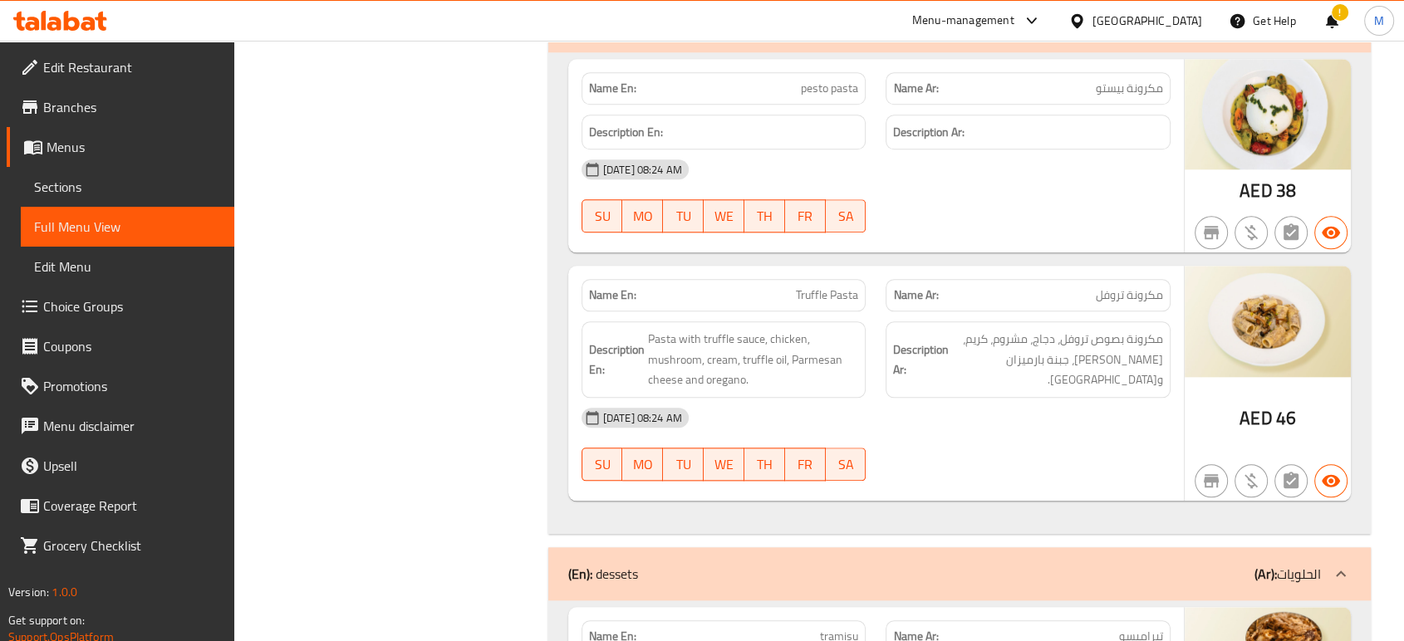
scroll to position [2244, 0]
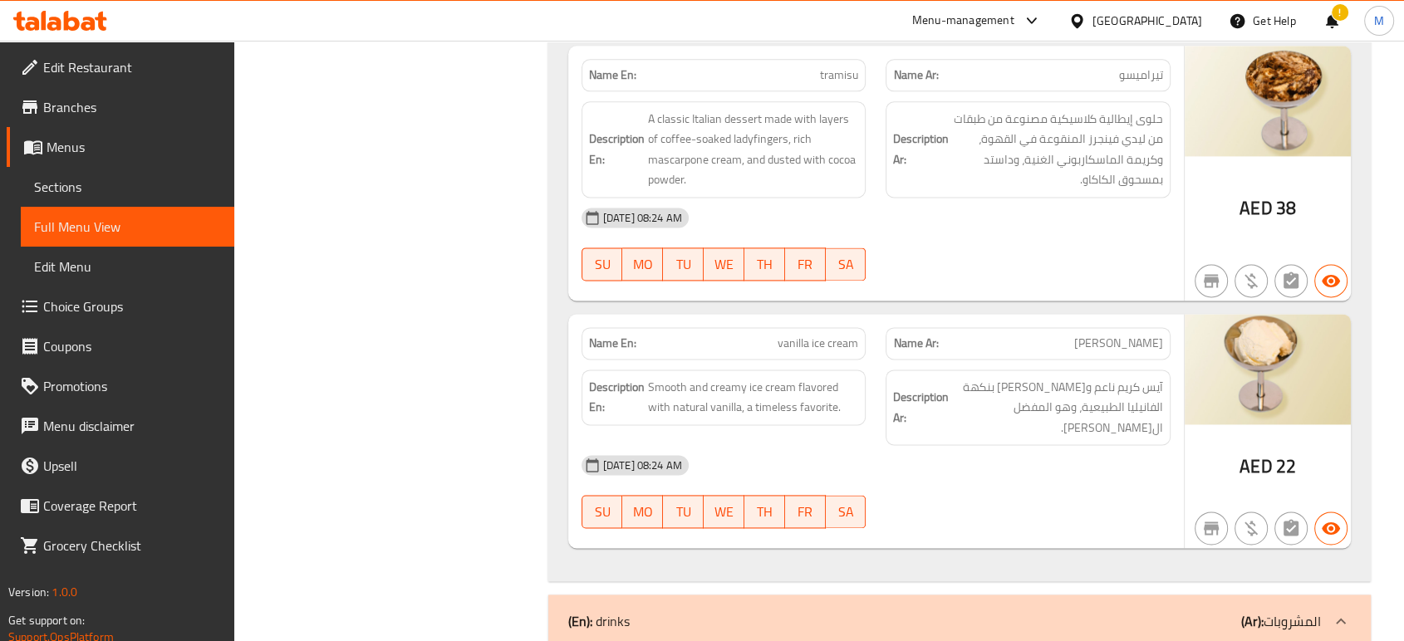
click at [444, 202] on div "Filter Branches Branches Popular filters Free items Branch specific items Has c…" at bounding box center [397, 257] width 281 height 4577
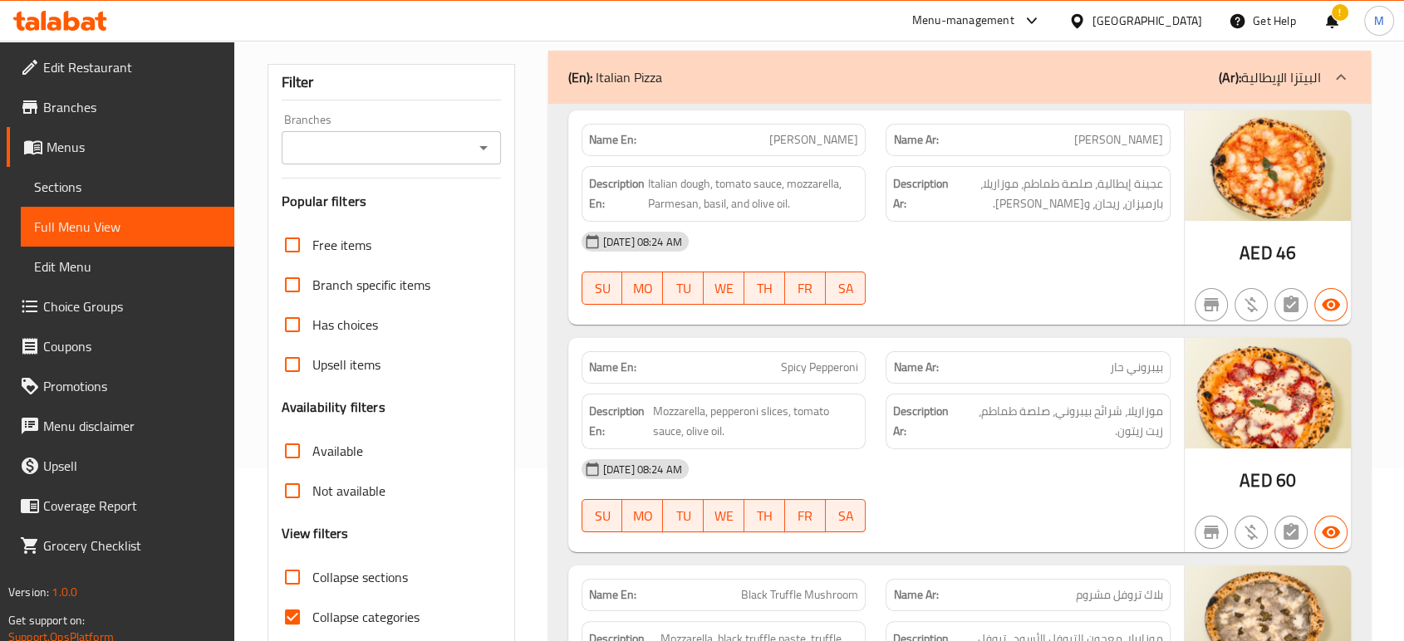
scroll to position [0, 0]
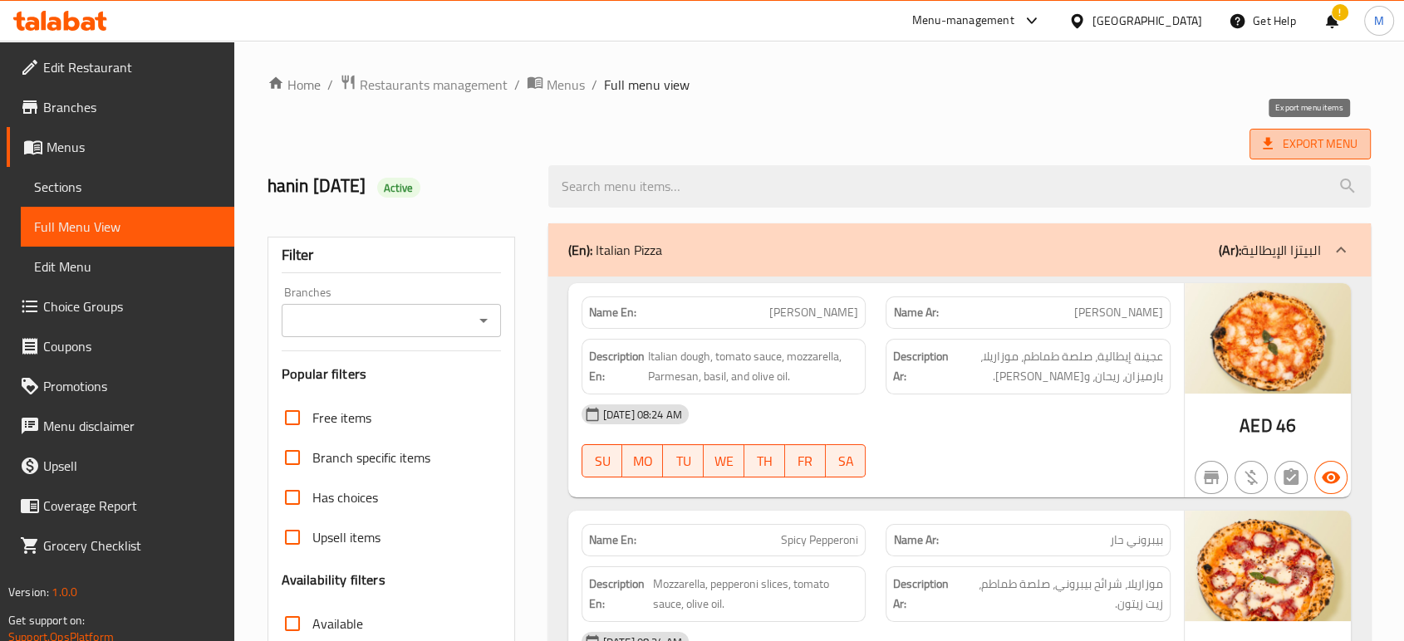
click at [1309, 141] on span "Export Menu" at bounding box center [1310, 144] width 95 height 21
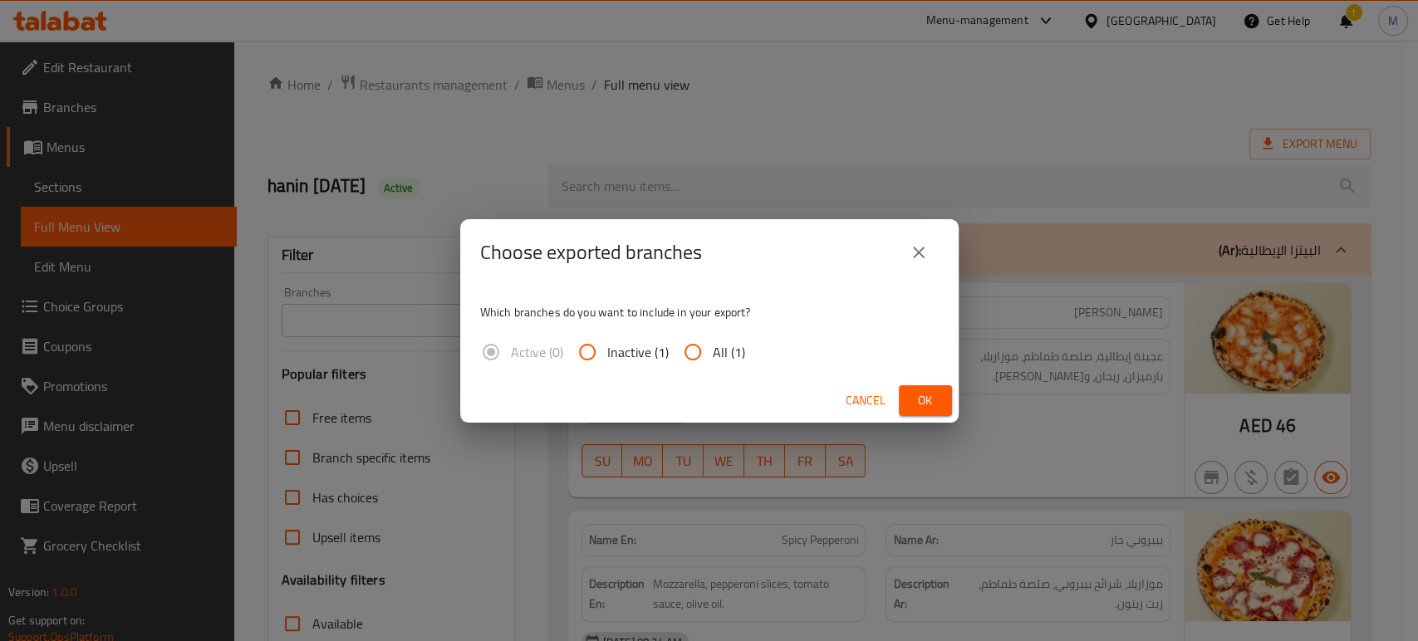
click at [693, 344] on input "All (1)" at bounding box center [693, 352] width 40 height 40
radio input "true"
click at [929, 400] on span "Ok" at bounding box center [925, 400] width 27 height 21
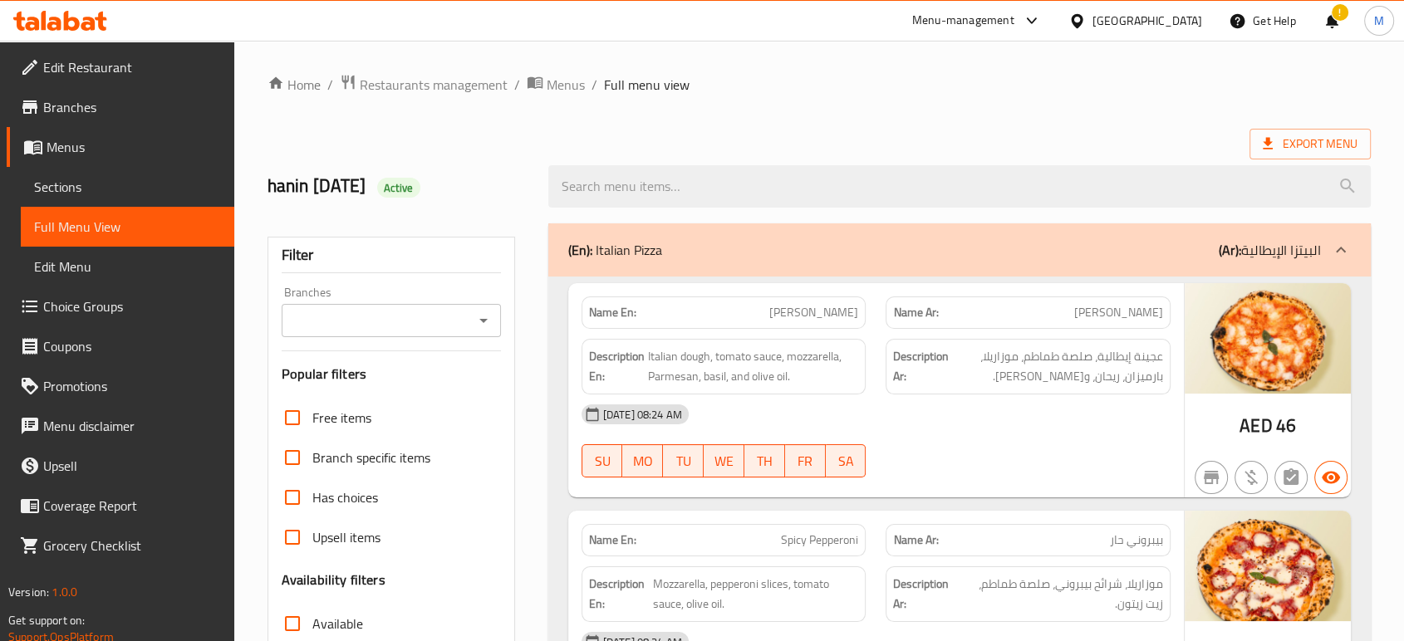
click at [1053, 427] on div "[DATE] 08:24 AM" at bounding box center [875, 415] width 609 height 40
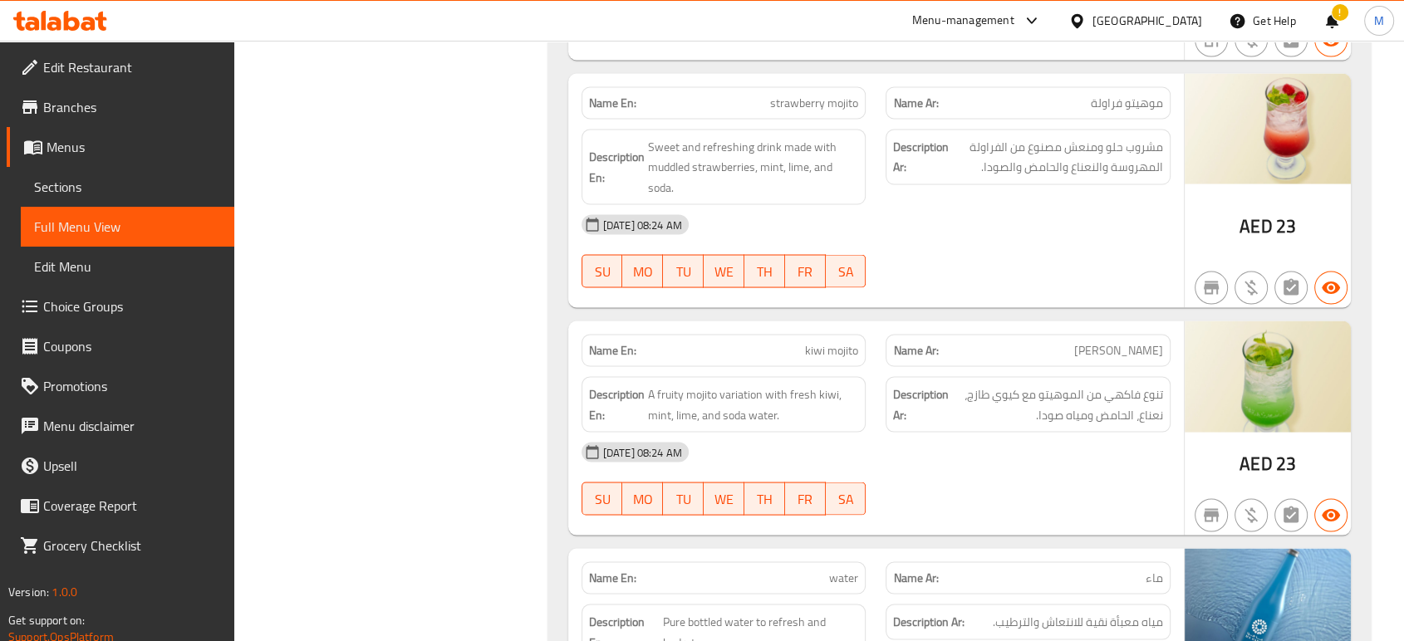
scroll to position [3111, 0]
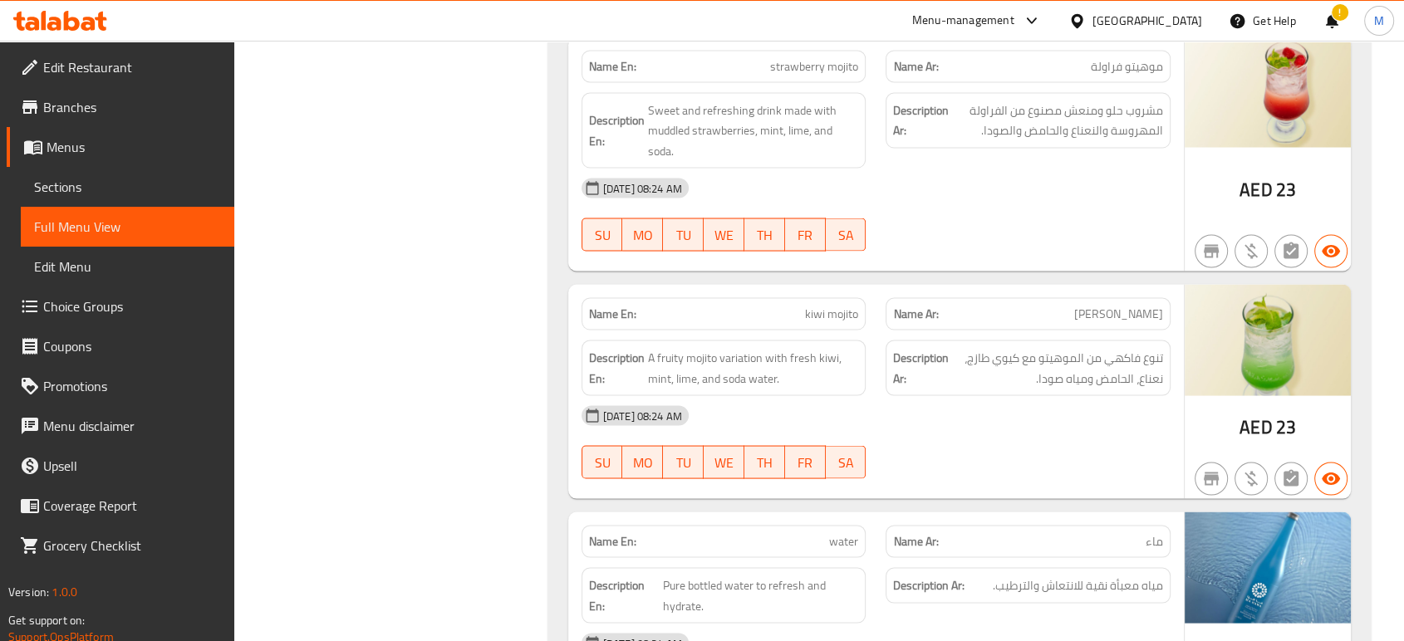
click at [1123, 26] on div "[GEOGRAPHIC_DATA]" at bounding box center [1147, 21] width 110 height 18
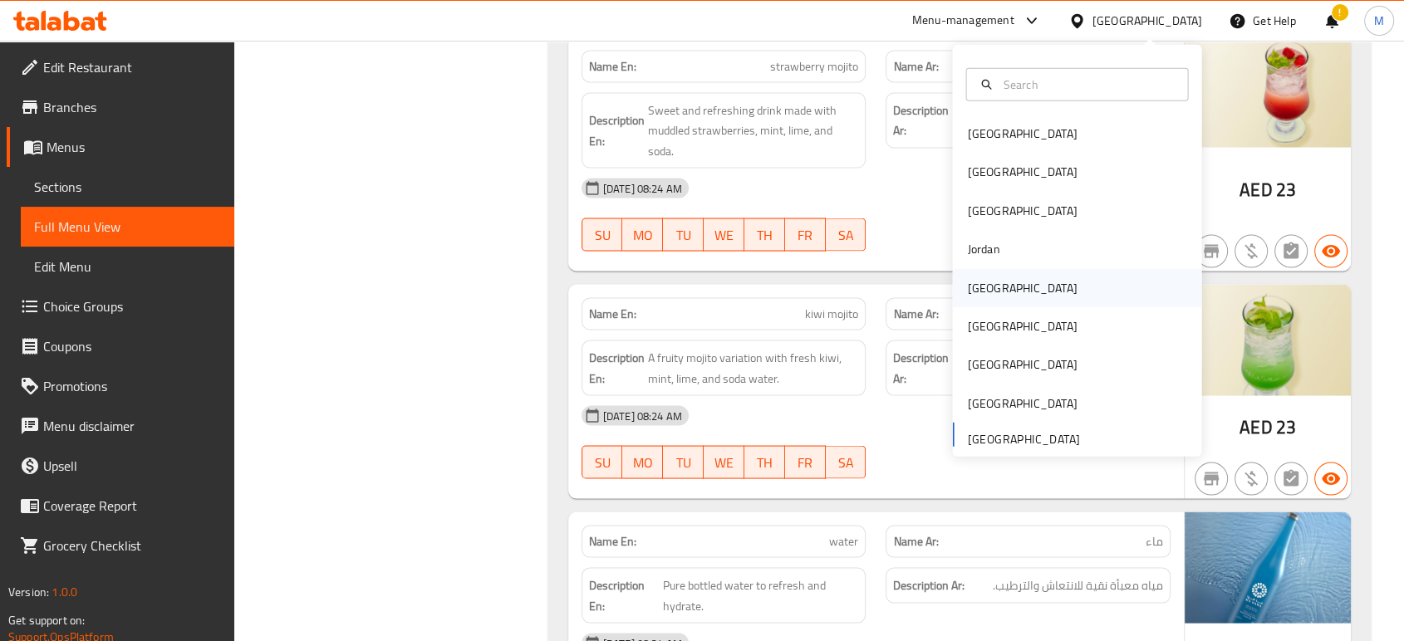
click at [976, 281] on div "[GEOGRAPHIC_DATA]" at bounding box center [1022, 287] width 110 height 18
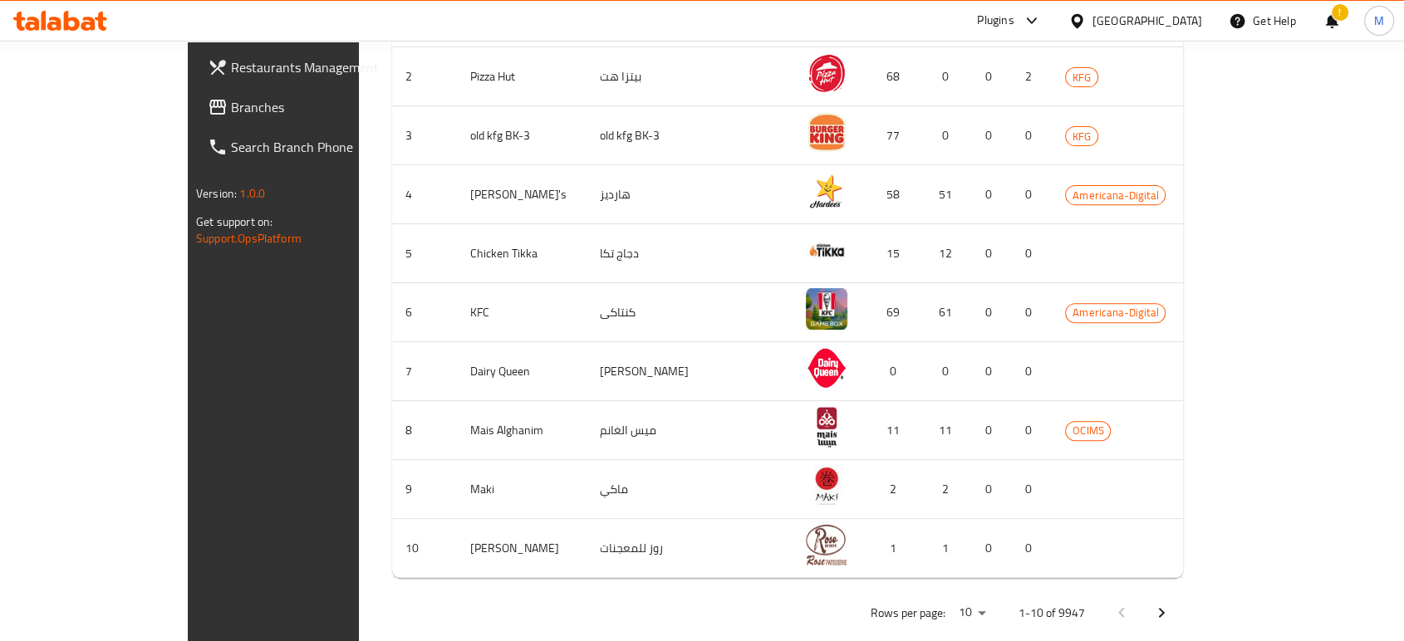
scroll to position [28, 0]
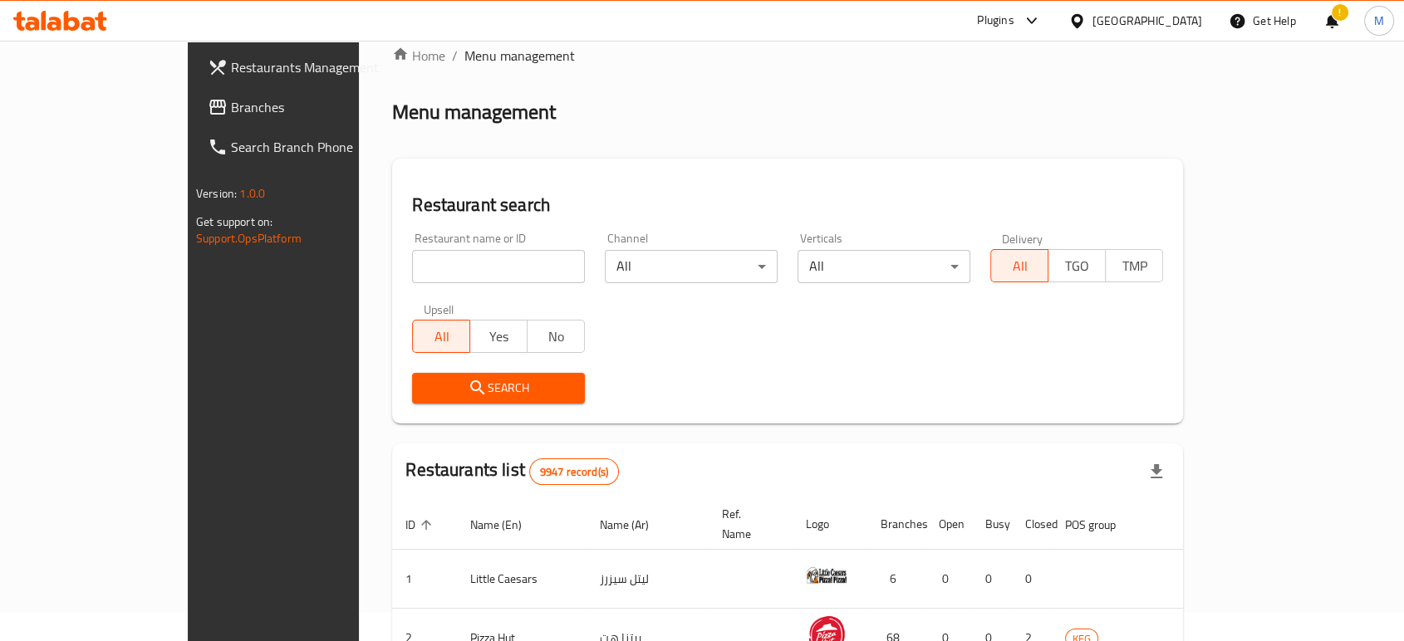
click at [496, 272] on input "search" at bounding box center [498, 266] width 173 height 33
paste input "707278"
type input "707278"
click at [412, 400] on button "Search" at bounding box center [498, 388] width 173 height 31
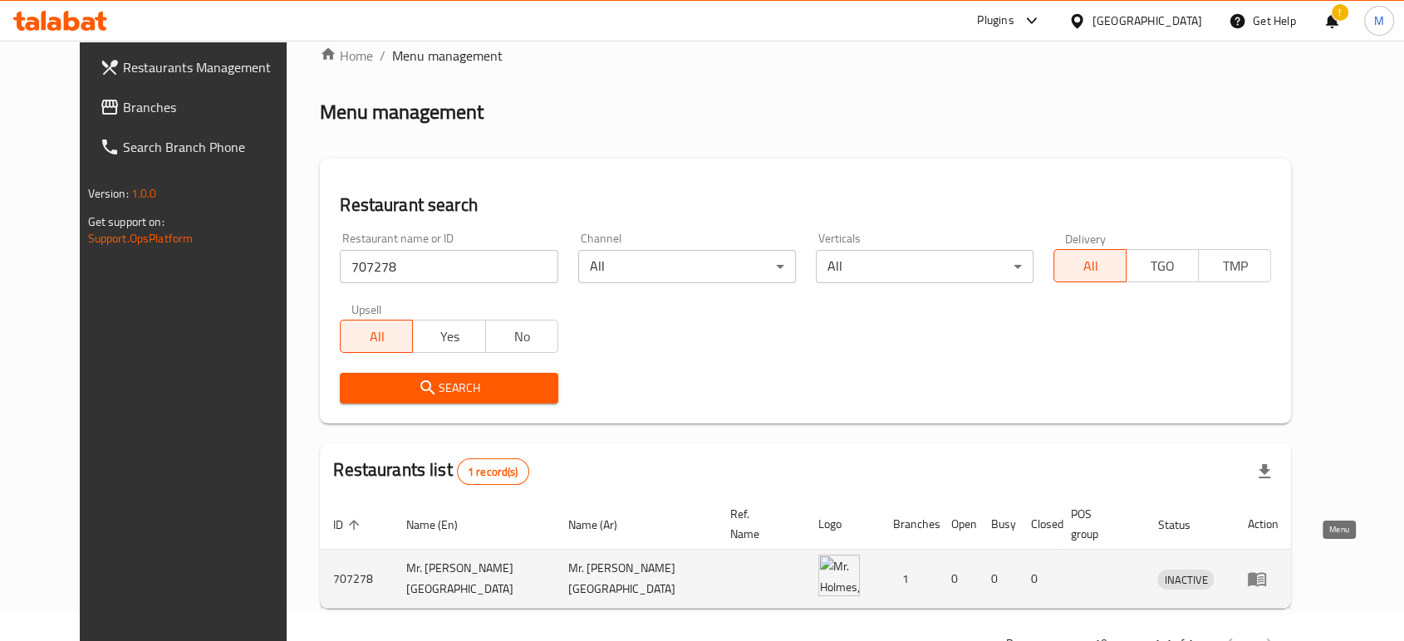
click at [1266, 573] on icon "enhanced table" at bounding box center [1257, 580] width 18 height 14
